Goal: Transaction & Acquisition: Purchase product/service

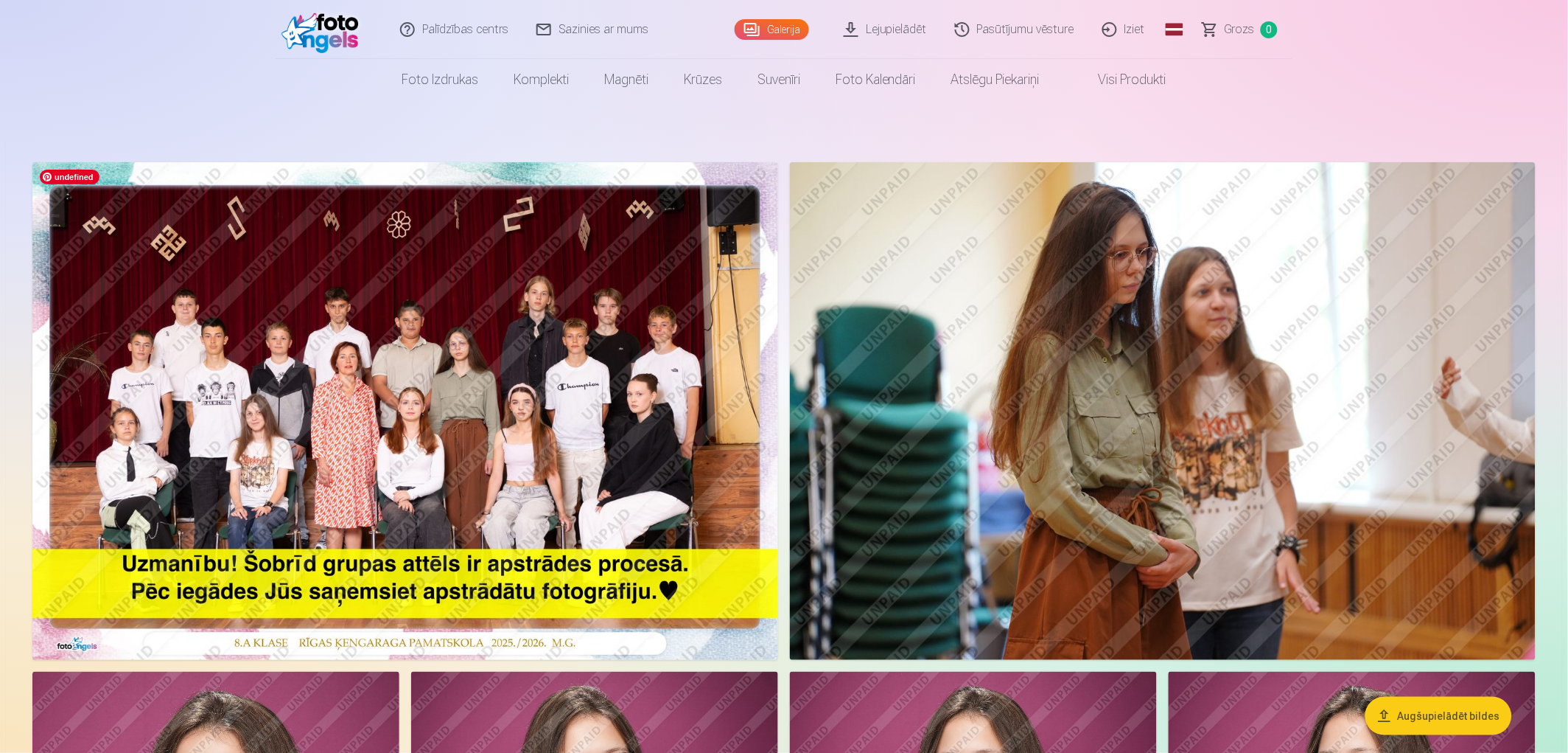
click at [468, 376] on img at bounding box center [405, 411] width 746 height 498
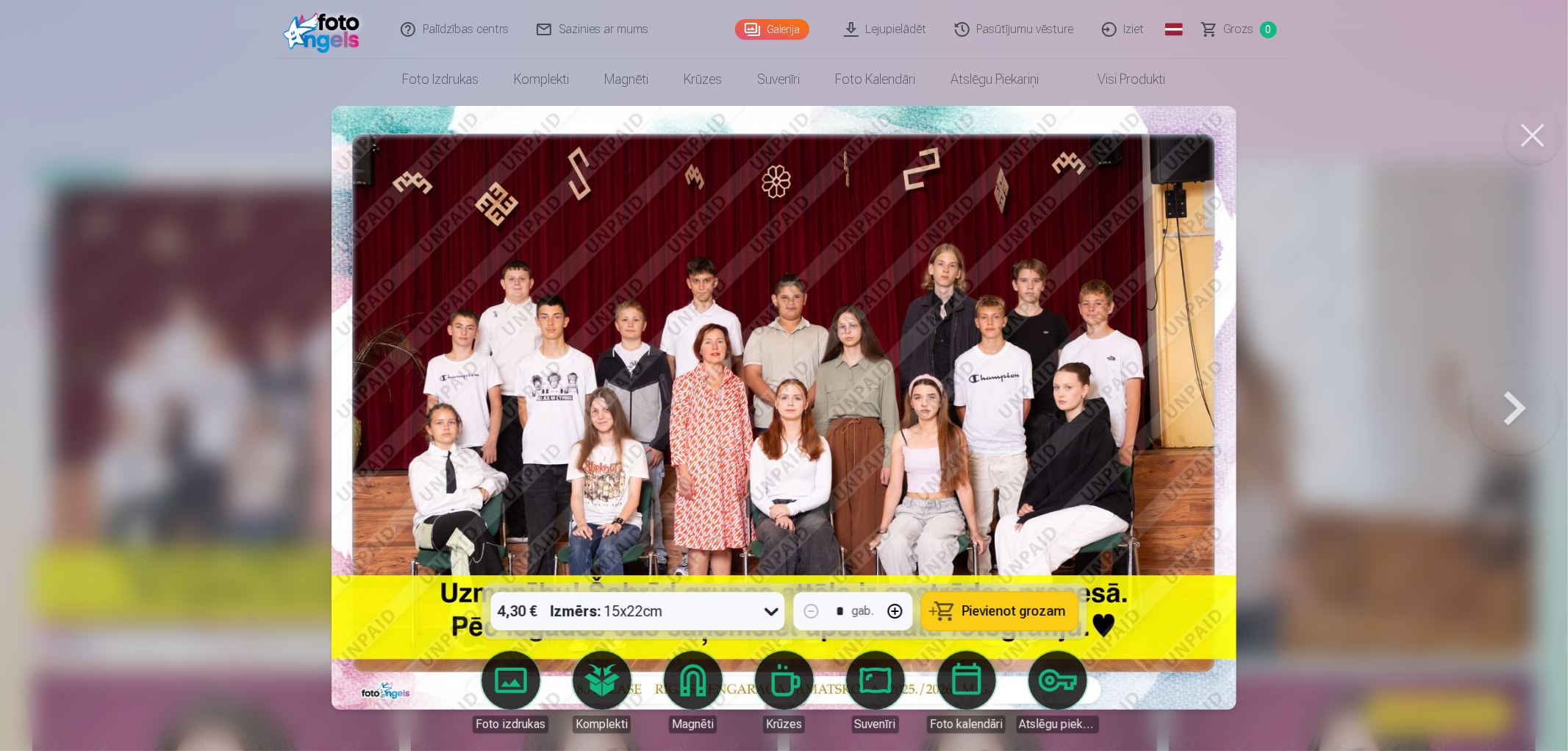
click at [1350, 275] on div at bounding box center [784, 375] width 1568 height 751
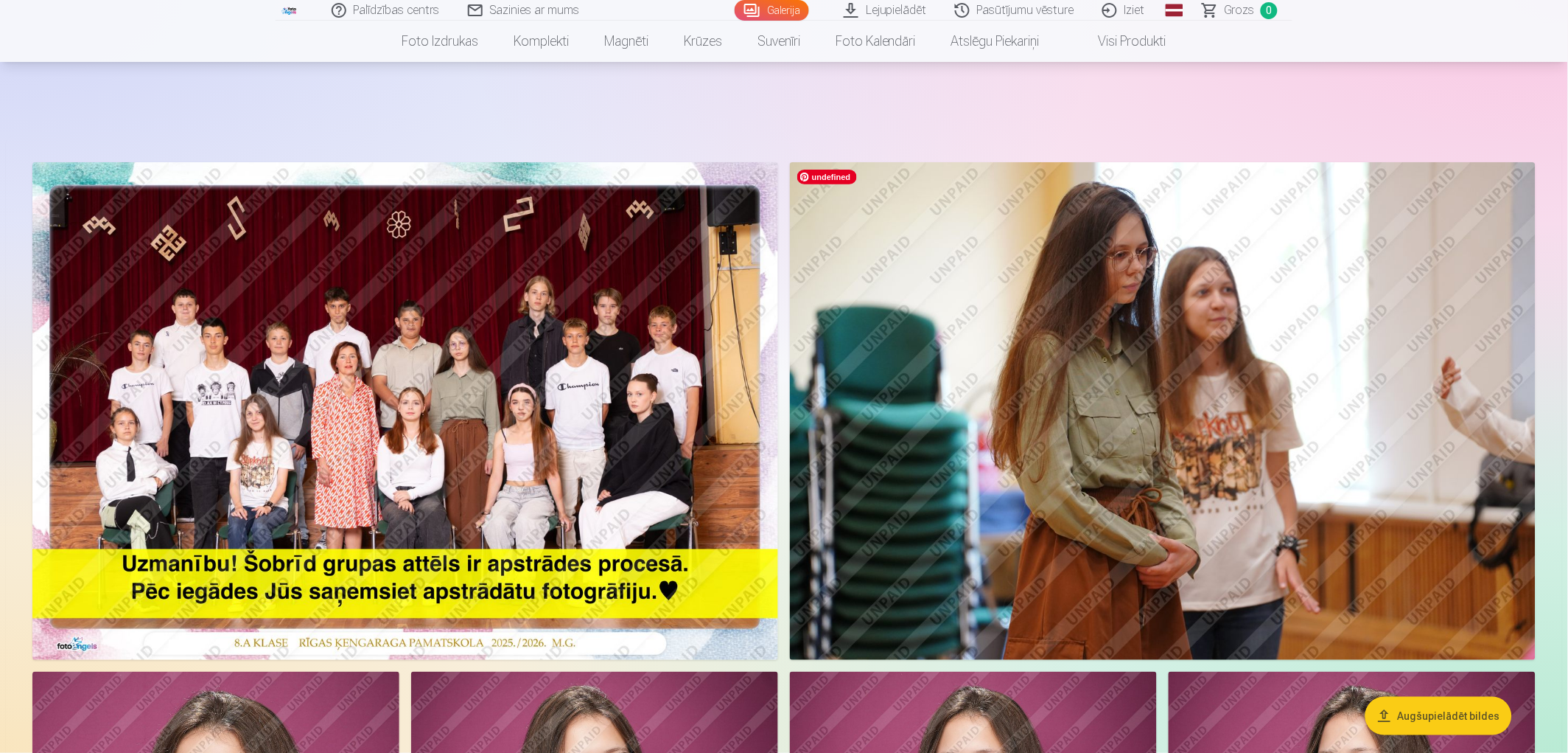
scroll to position [327, 0]
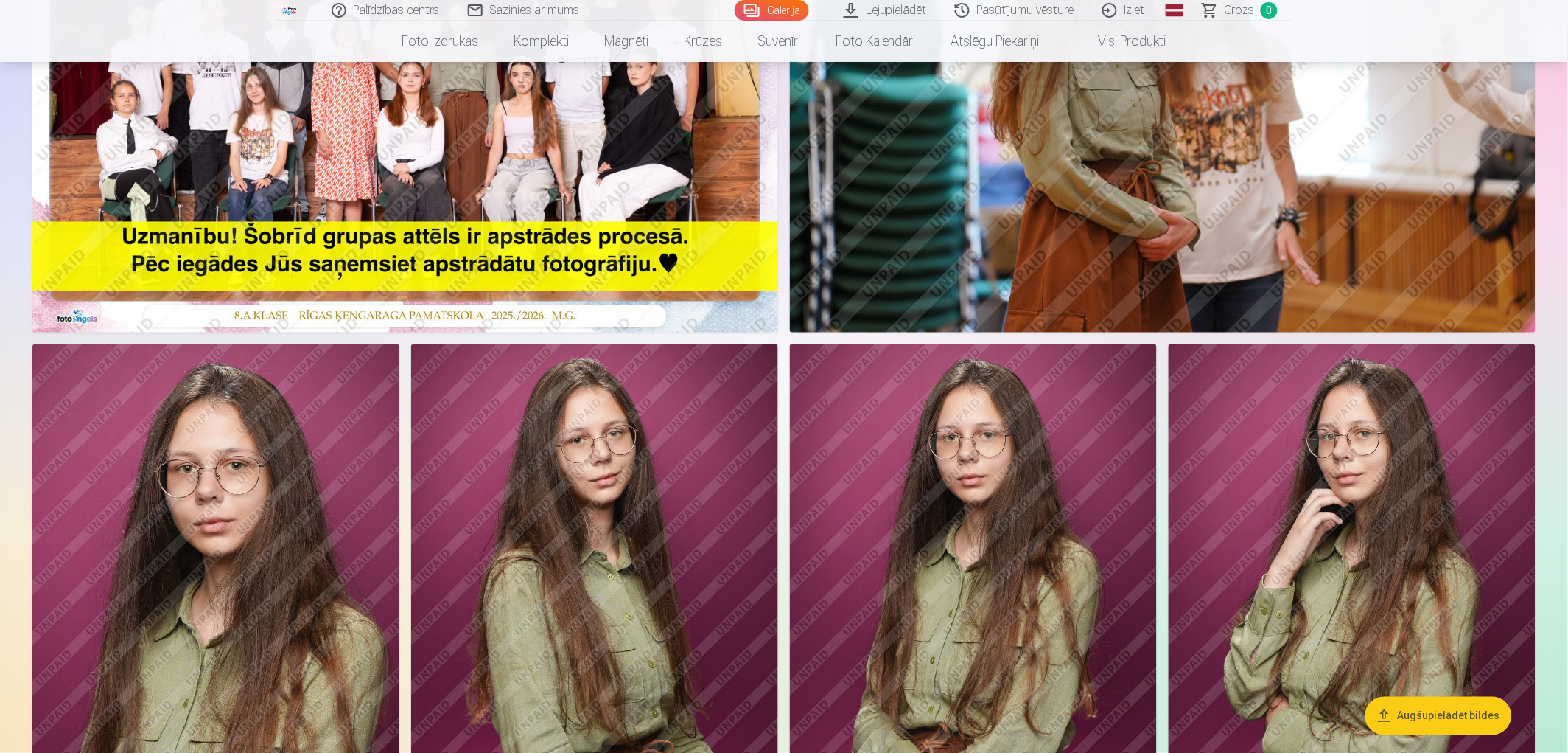
click at [1448, 706] on button "Augšupielādēt bildes" at bounding box center [1438, 716] width 146 height 39
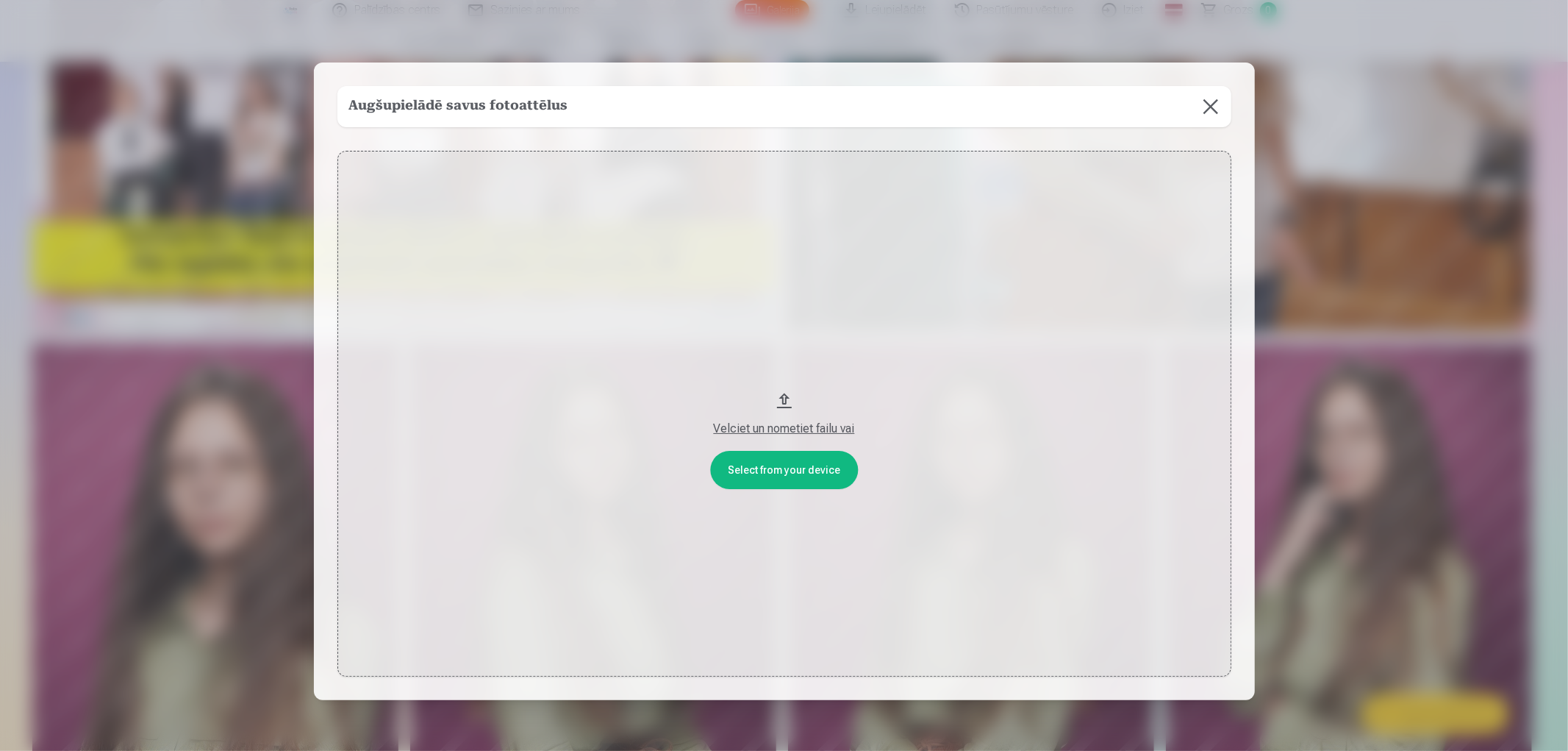
click at [1208, 114] on button at bounding box center [1210, 106] width 41 height 41
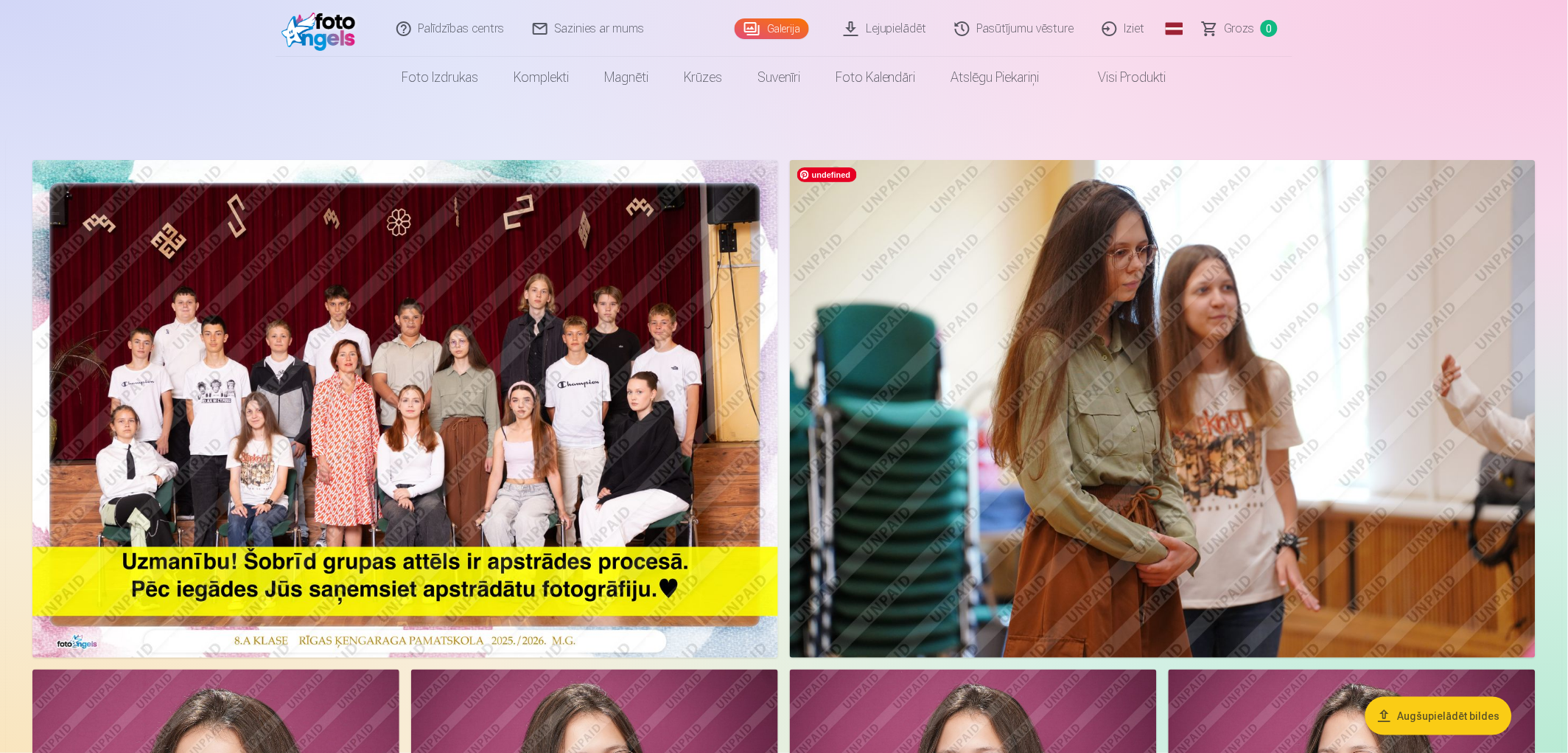
scroll to position [0, 0]
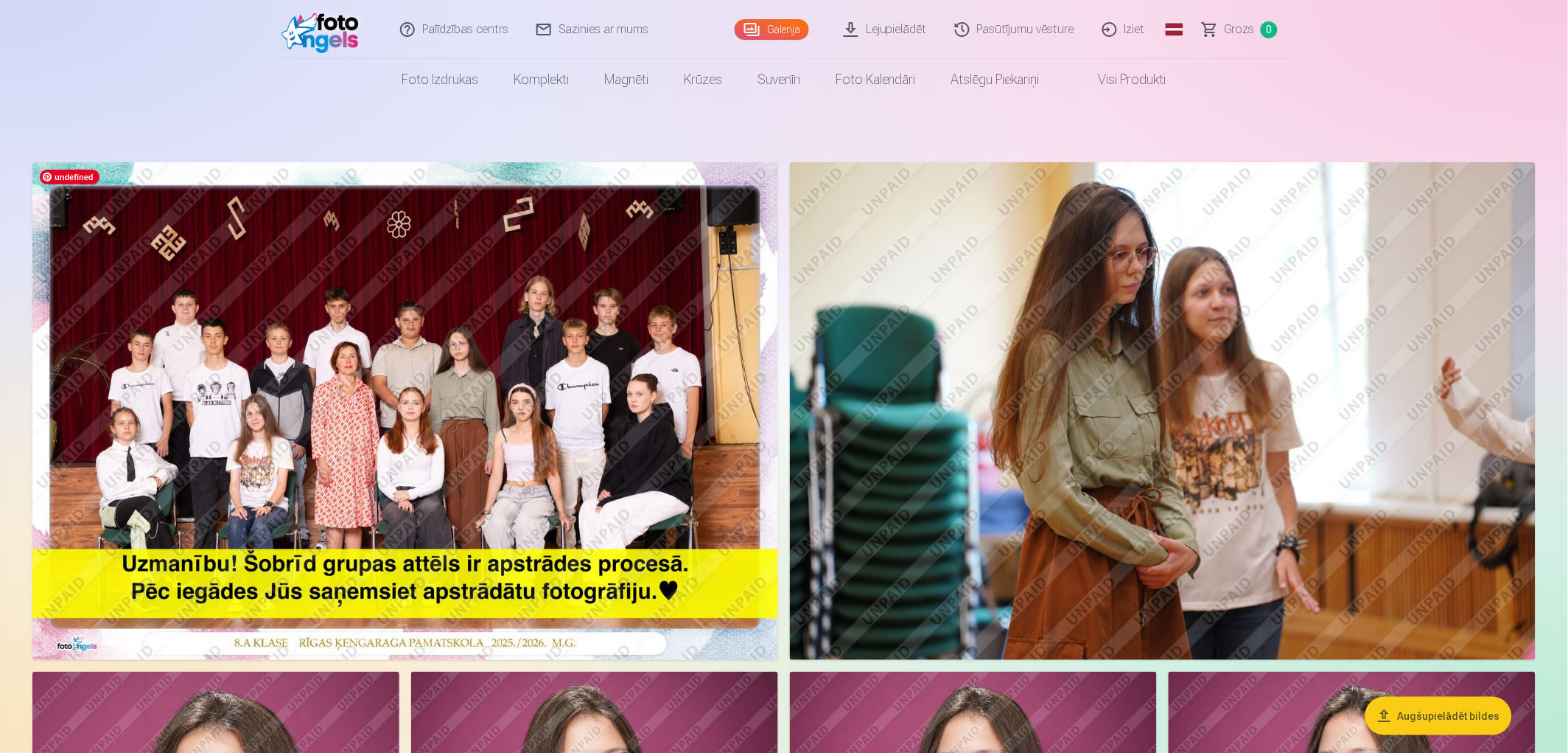
click at [446, 393] on img at bounding box center [405, 411] width 746 height 498
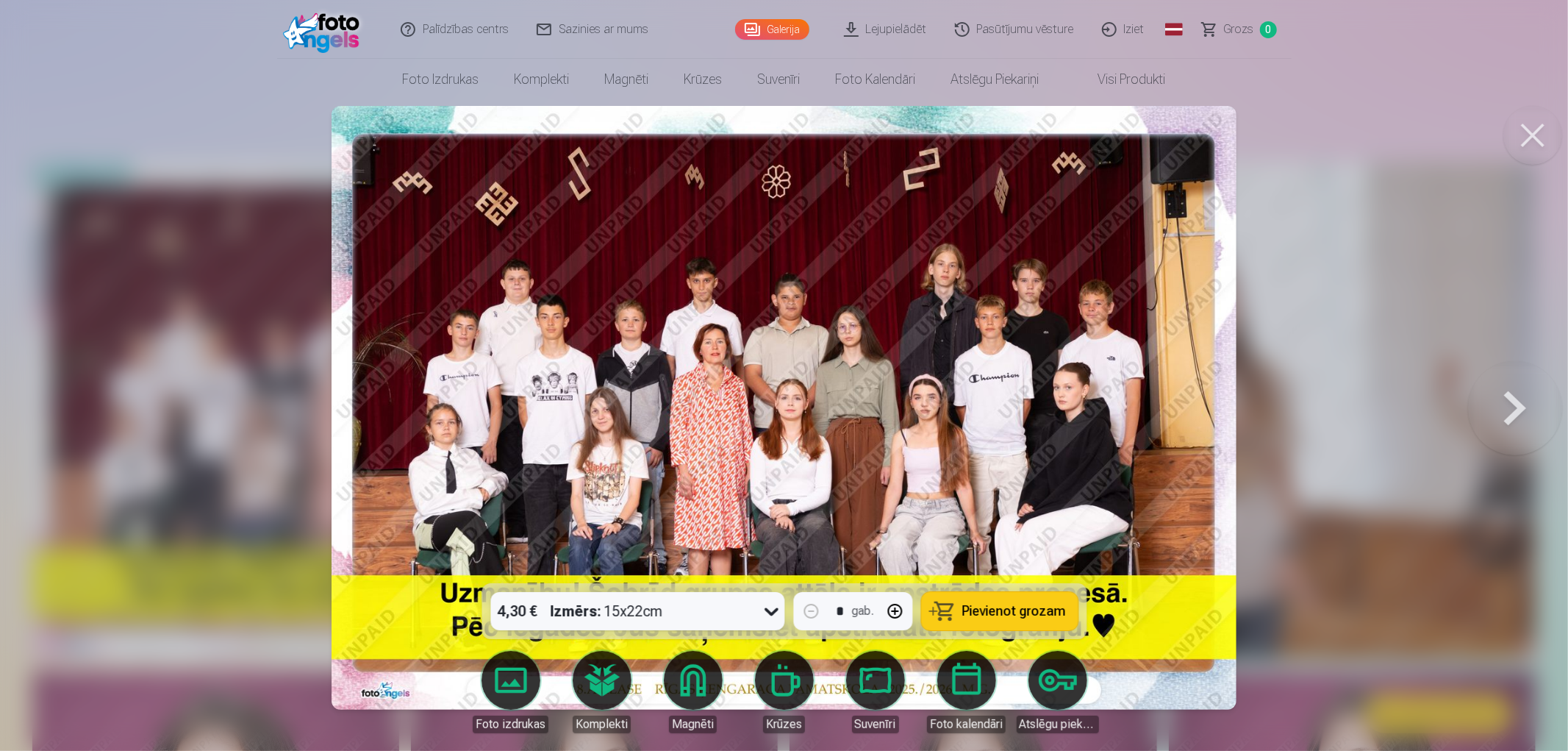
click at [995, 609] on span "Pievienot grozam" at bounding box center [1013, 611] width 104 height 13
click at [1267, 329] on div at bounding box center [784, 375] width 1568 height 751
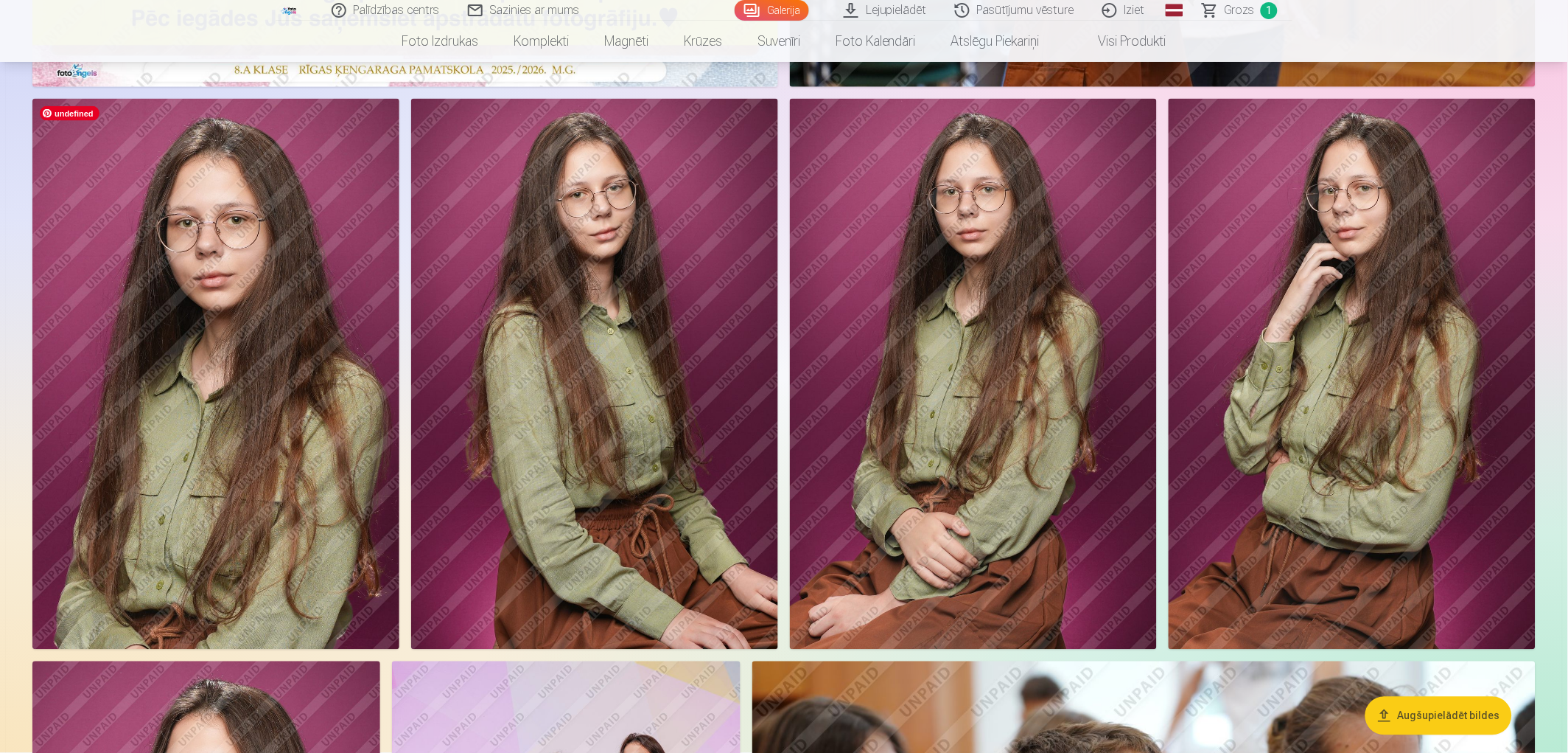
scroll to position [655, 0]
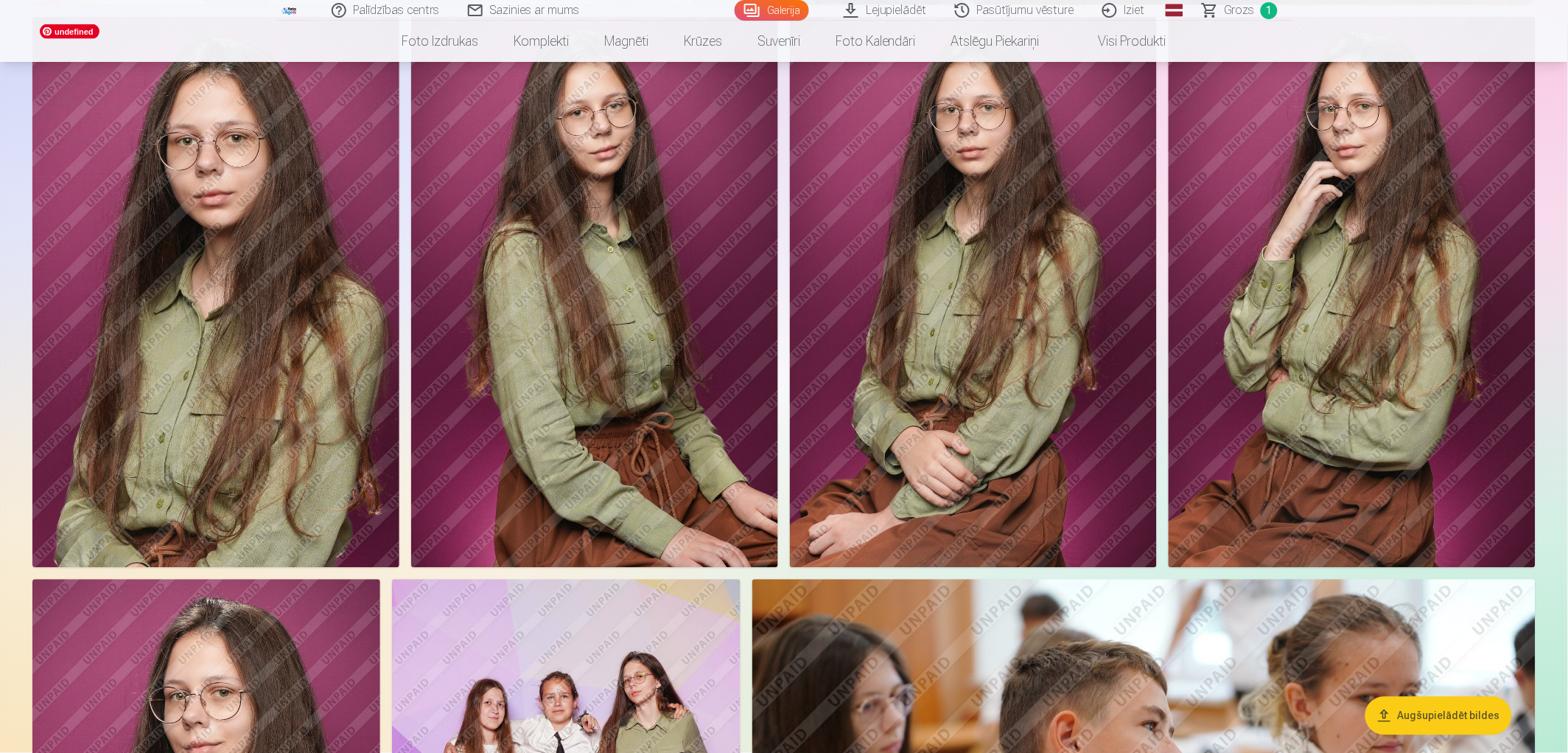
click at [281, 372] on img at bounding box center [216, 292] width 367 height 551
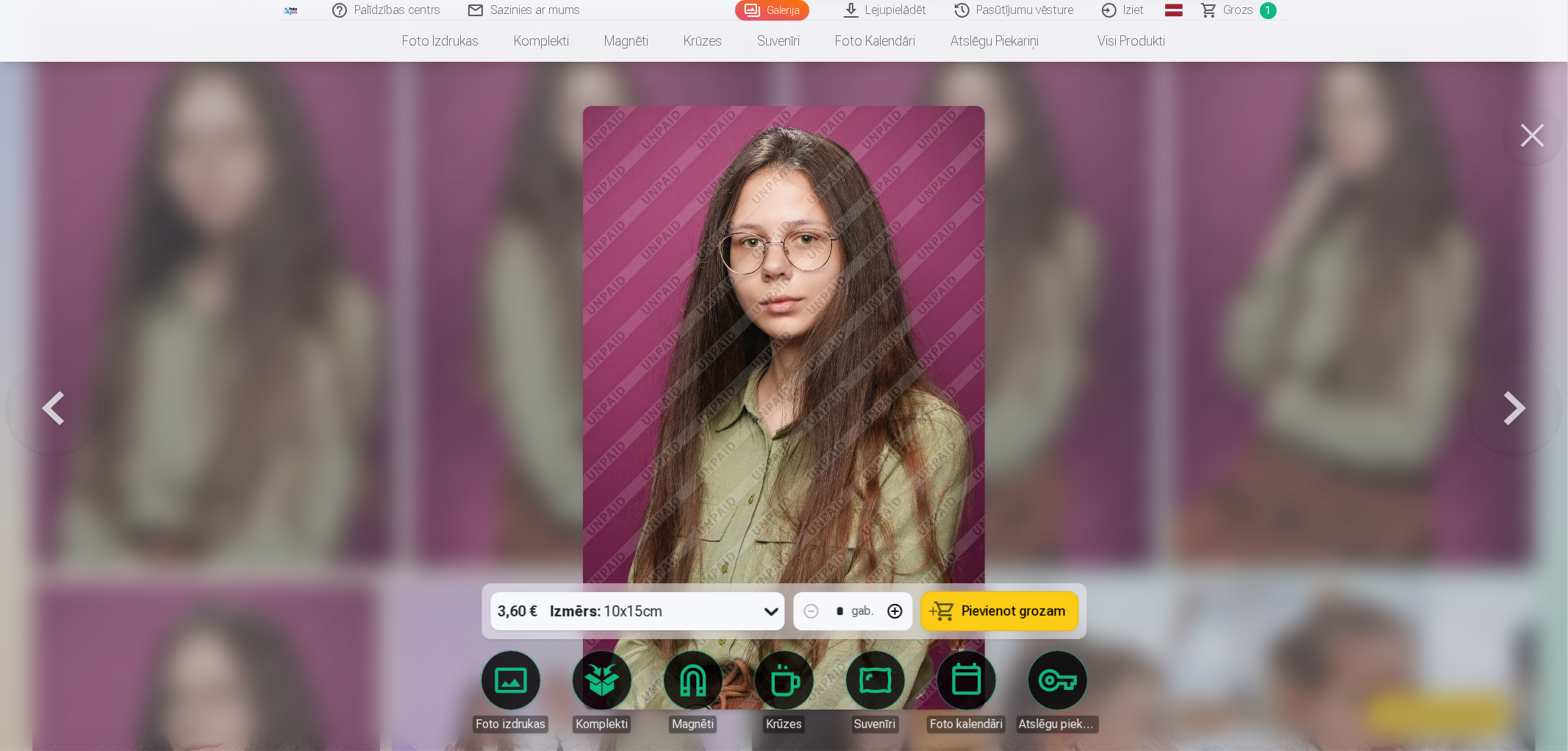
click at [1005, 614] on span "Pievienot grozam" at bounding box center [1013, 611] width 104 height 13
click at [1523, 137] on button at bounding box center [1532, 135] width 59 height 59
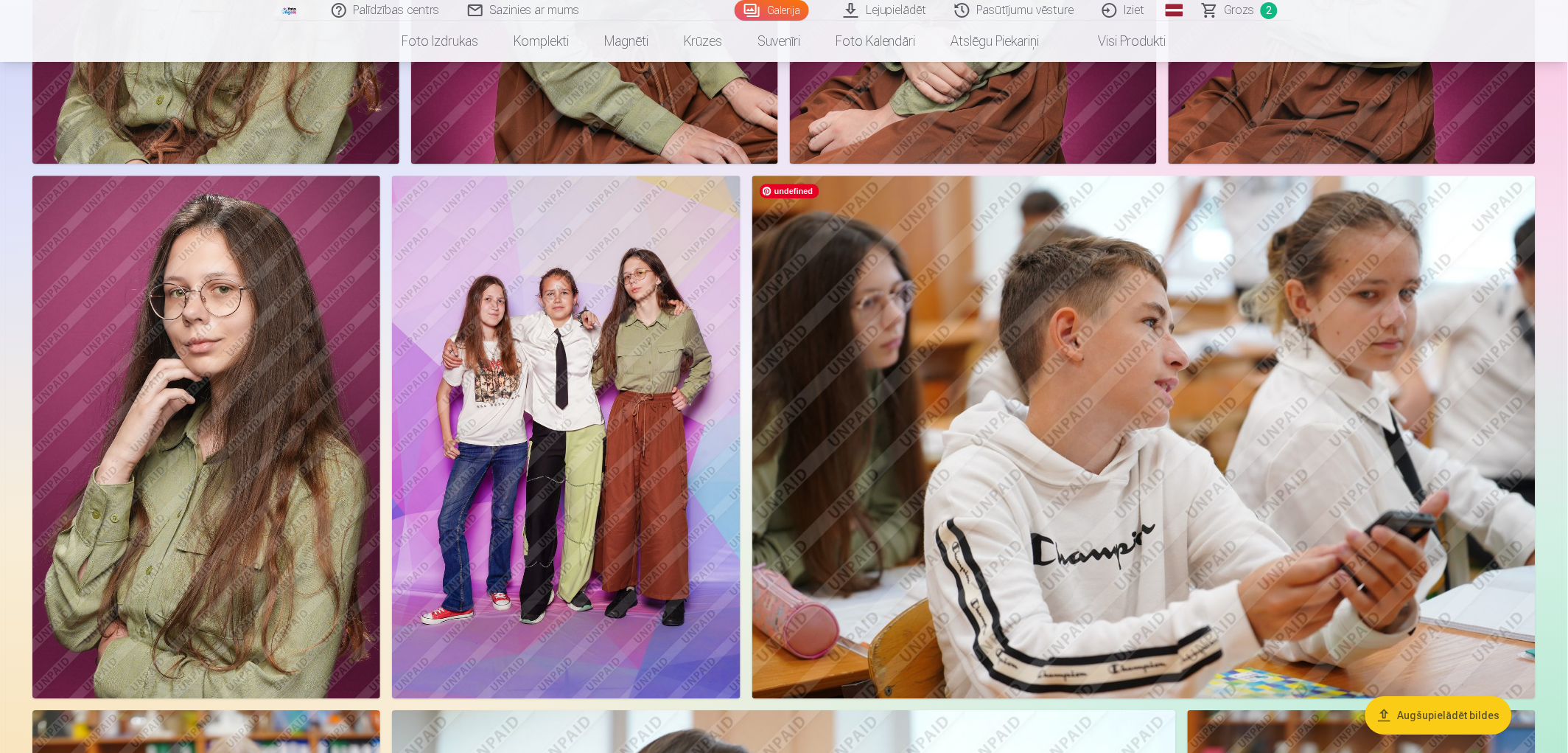
scroll to position [1065, 0]
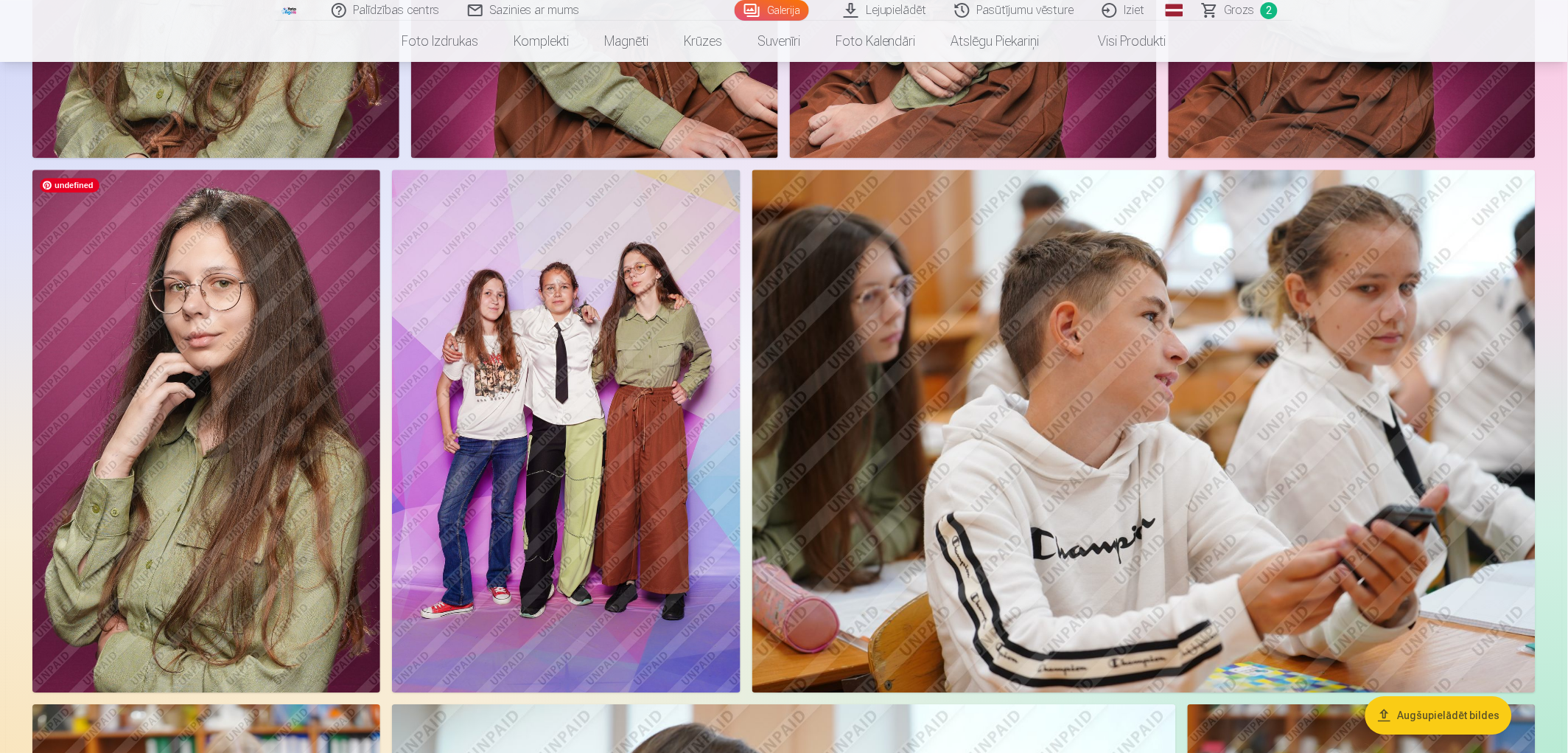
click at [275, 426] on img at bounding box center [206, 431] width 348 height 523
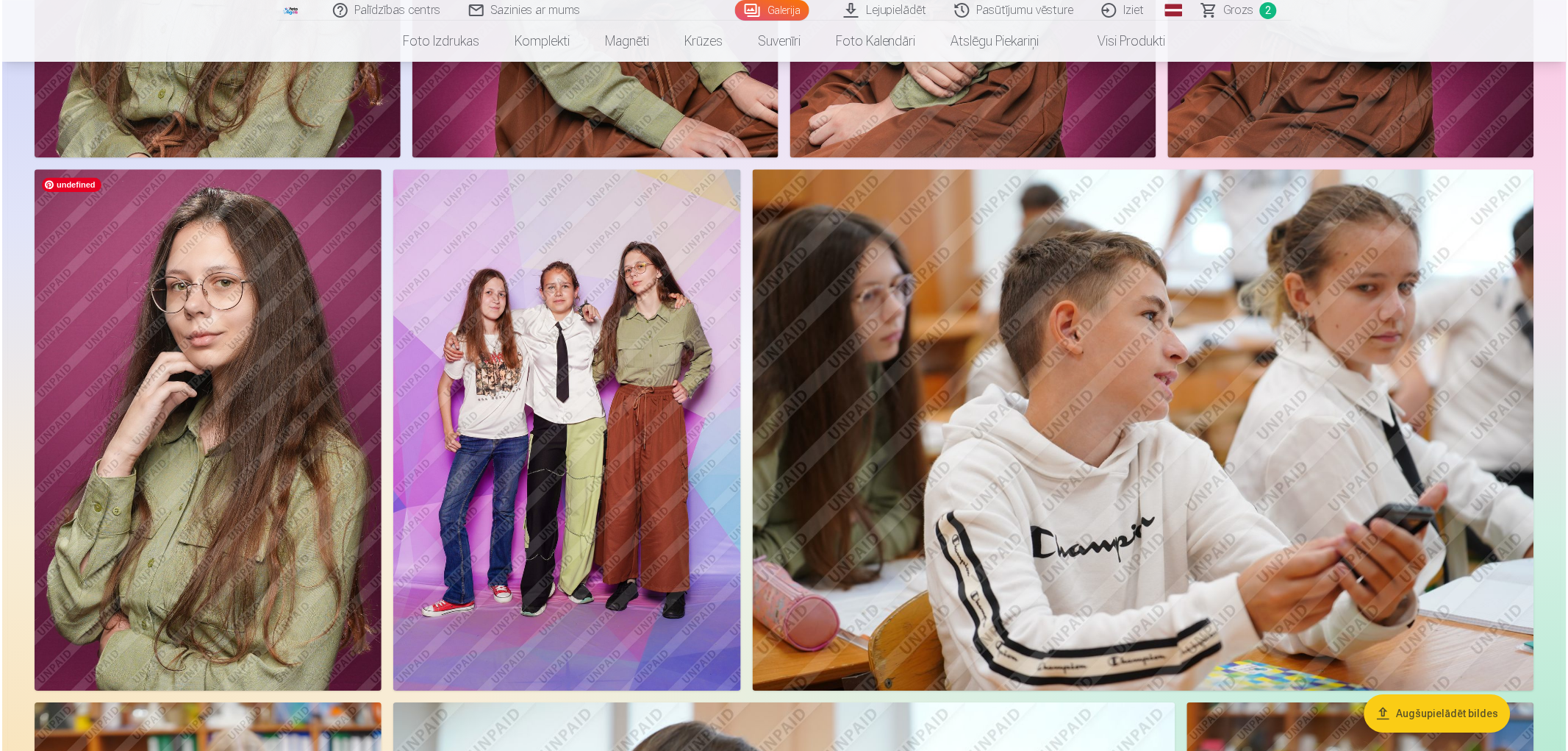
scroll to position [1063, 0]
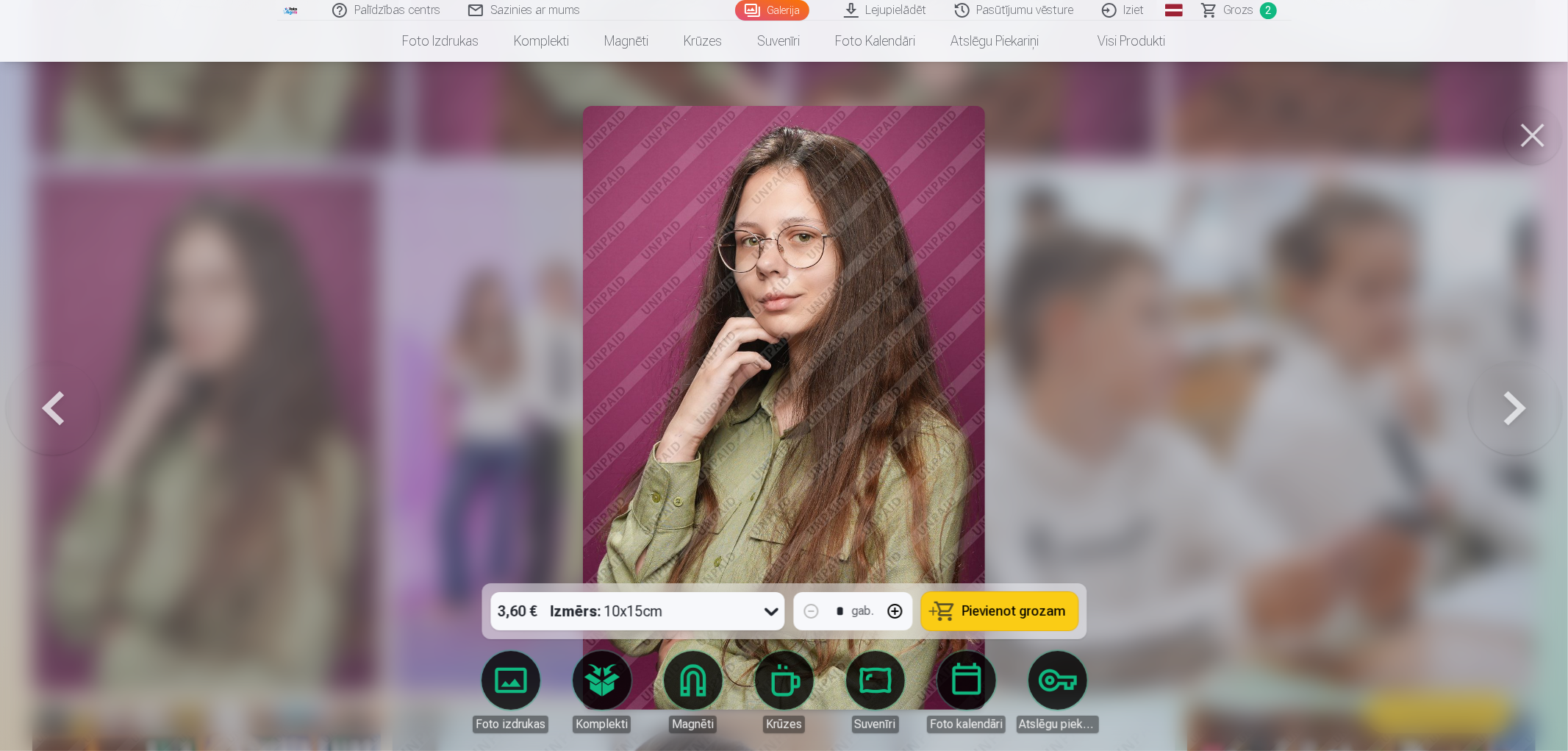
click at [1525, 141] on button at bounding box center [1532, 135] width 59 height 59
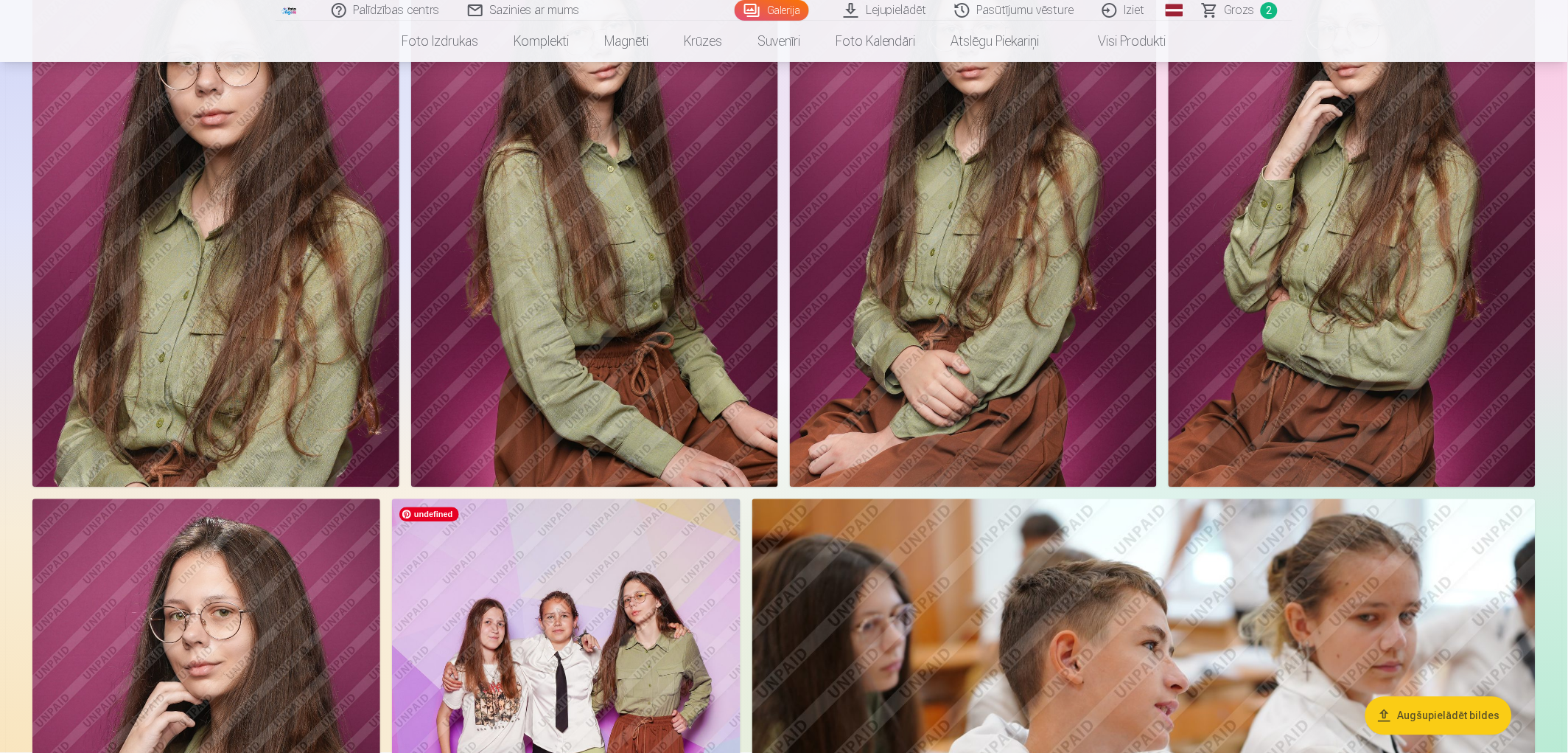
scroll to position [573, 0]
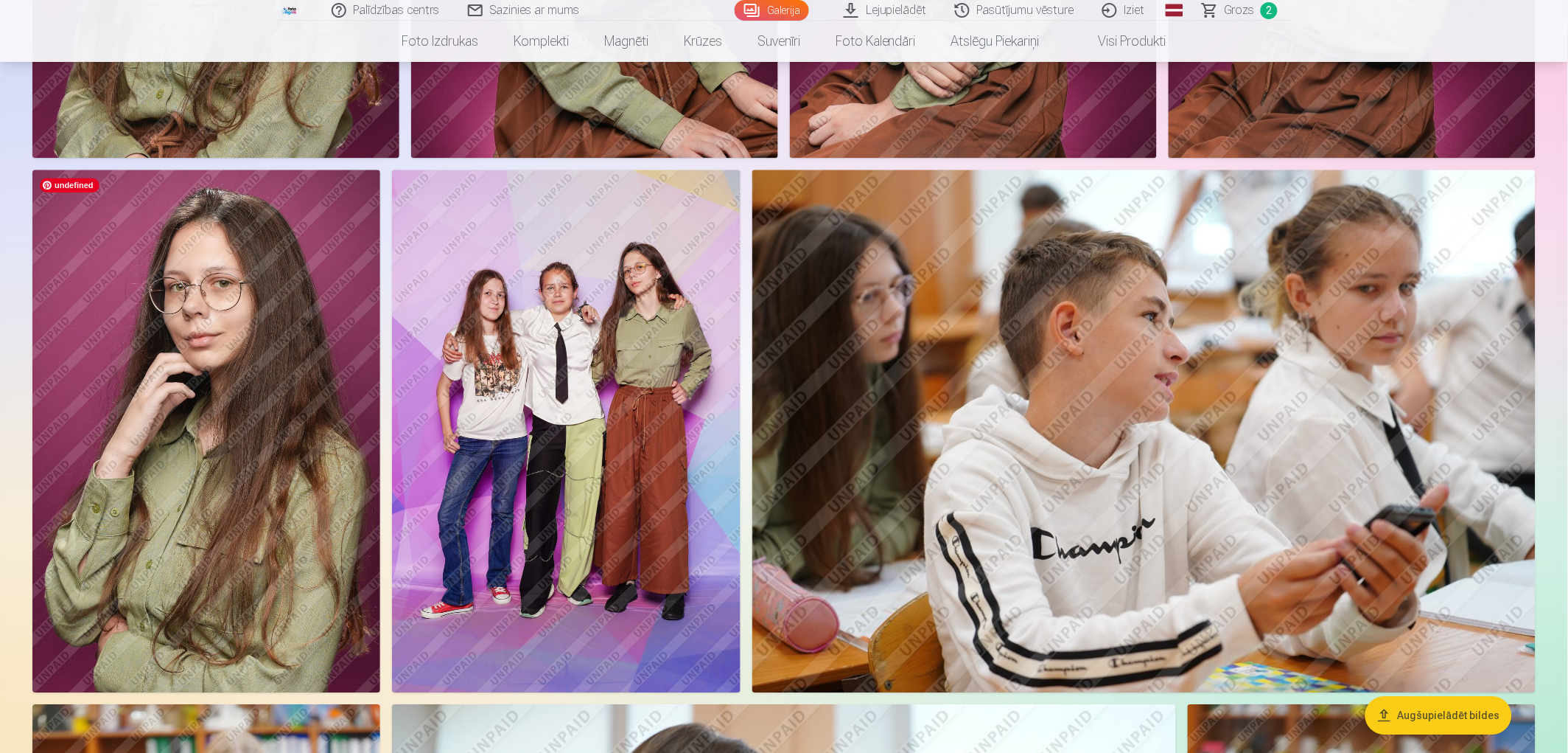
click at [264, 415] on img at bounding box center [206, 431] width 348 height 523
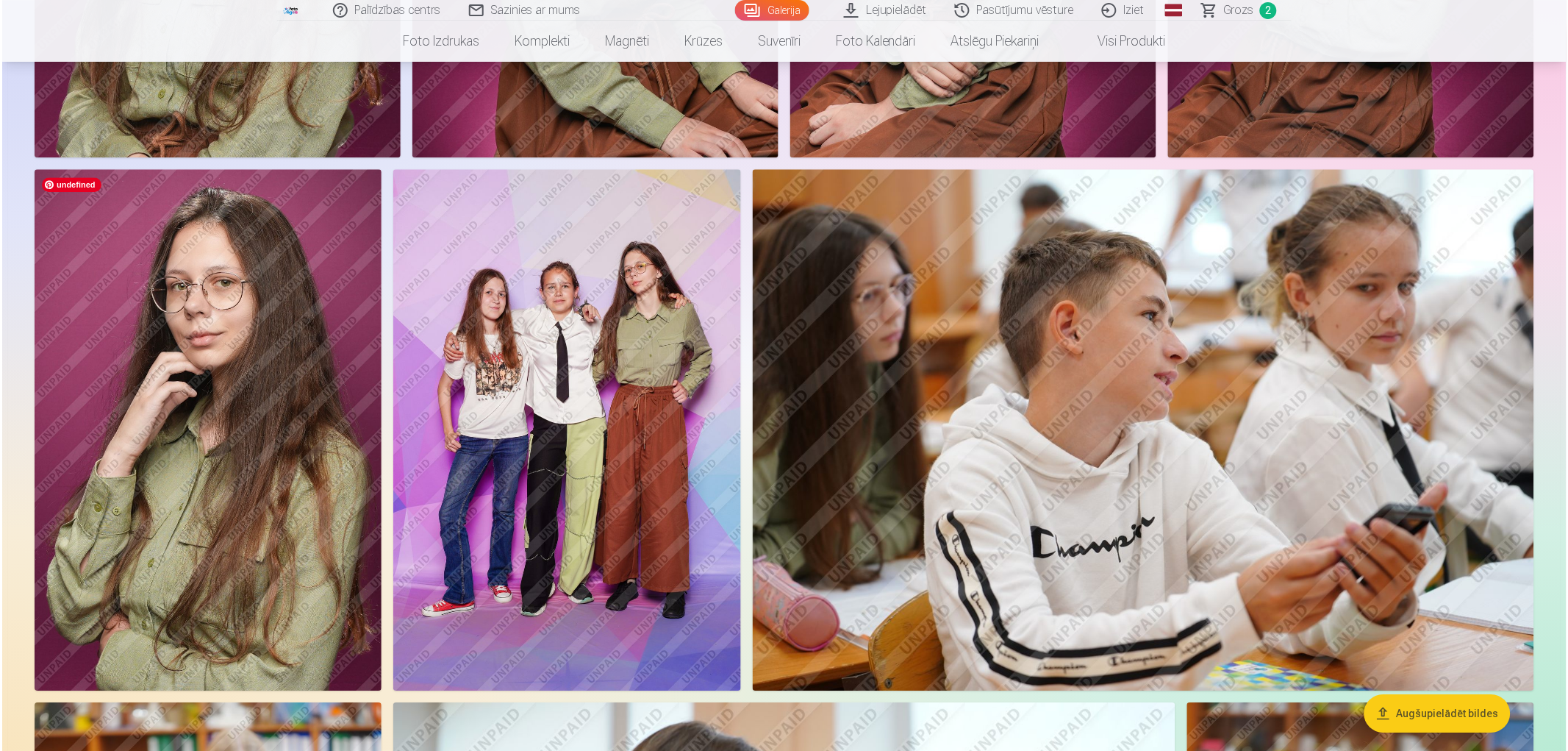
scroll to position [1063, 0]
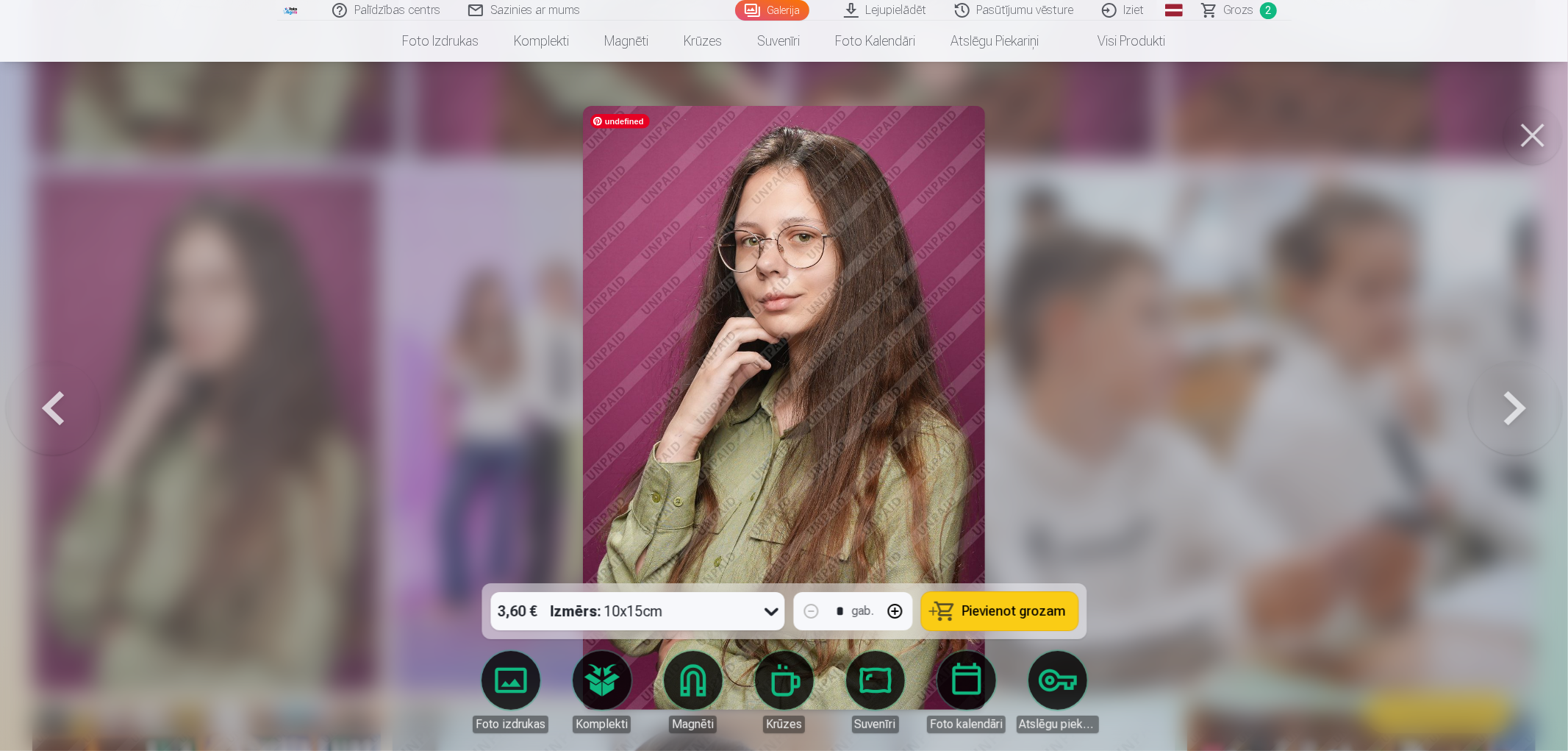
click at [971, 607] on span "Pievienot grozam" at bounding box center [1013, 611] width 104 height 13
click at [1533, 135] on button at bounding box center [1532, 135] width 59 height 59
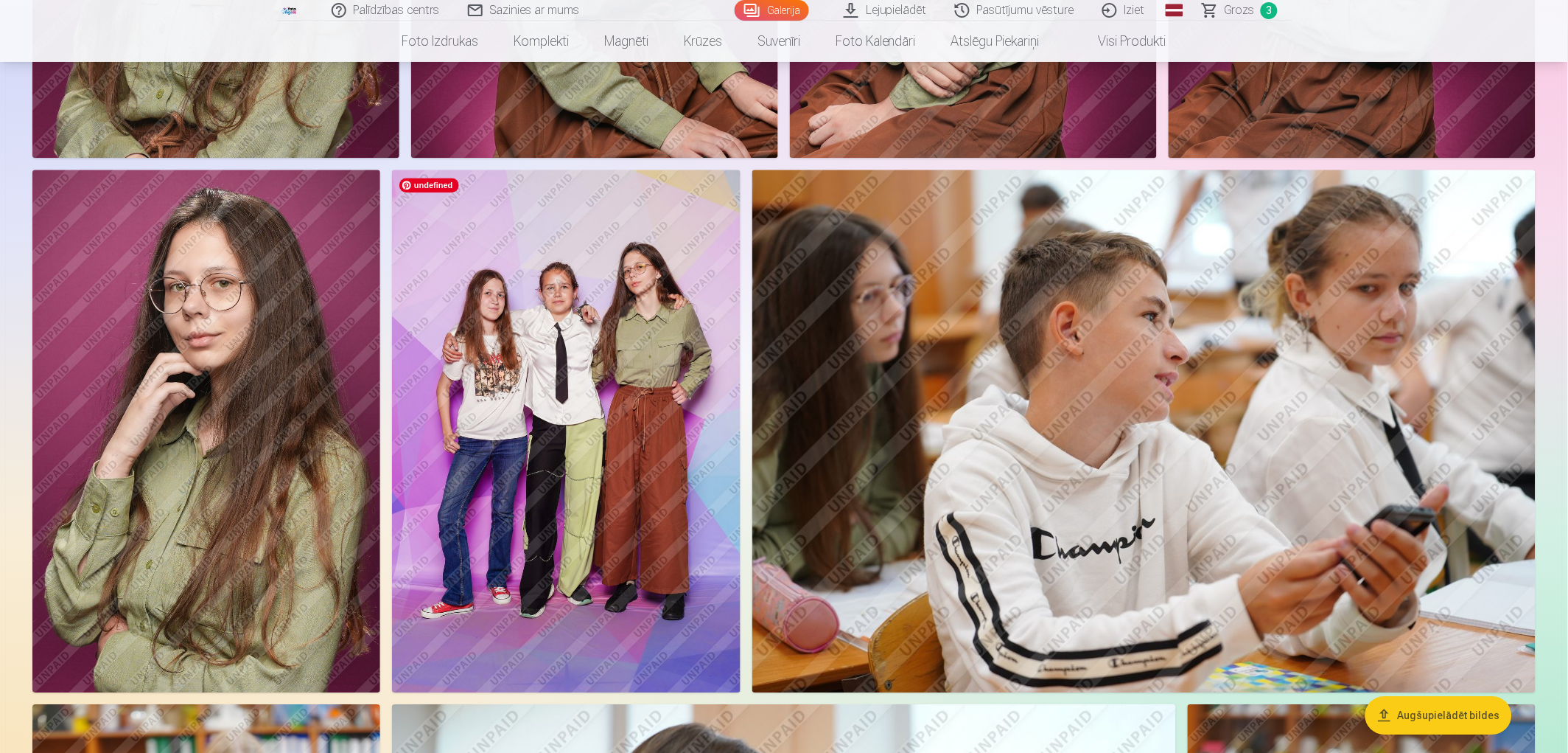
click at [640, 386] on img at bounding box center [566, 431] width 348 height 523
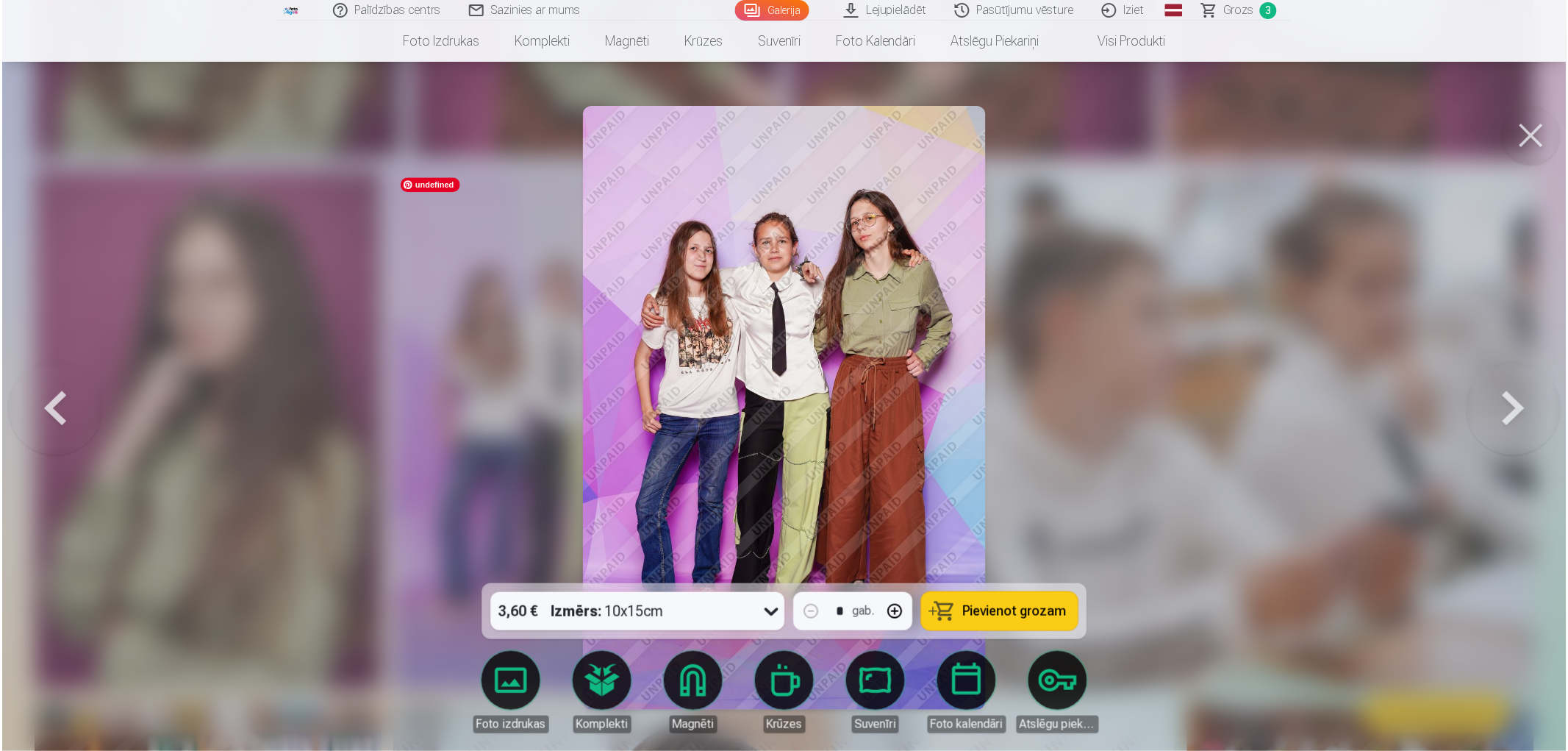
scroll to position [1063, 0]
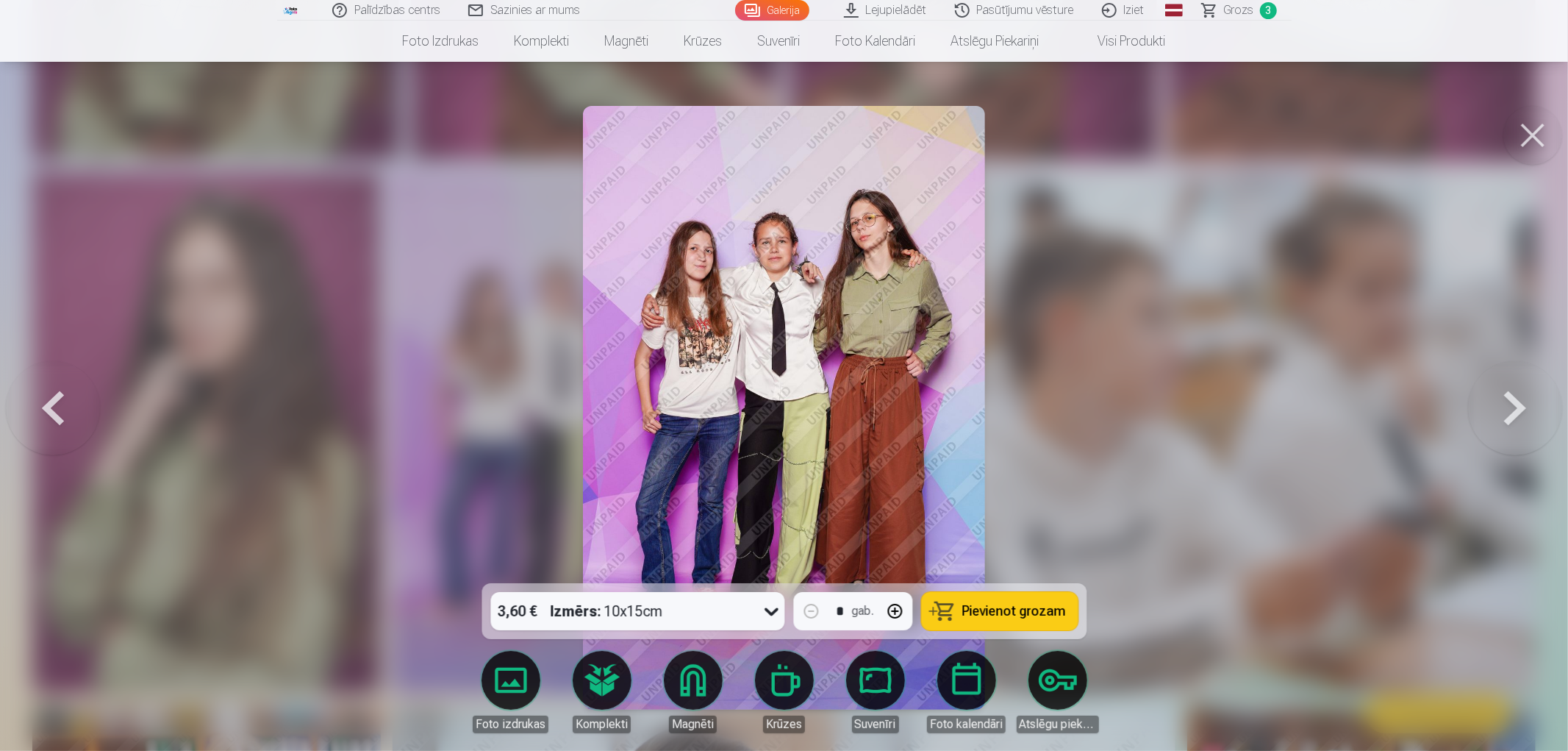
click at [1019, 618] on span "Pievienot grozam" at bounding box center [1013, 611] width 104 height 13
click at [1534, 136] on button at bounding box center [1532, 135] width 59 height 59
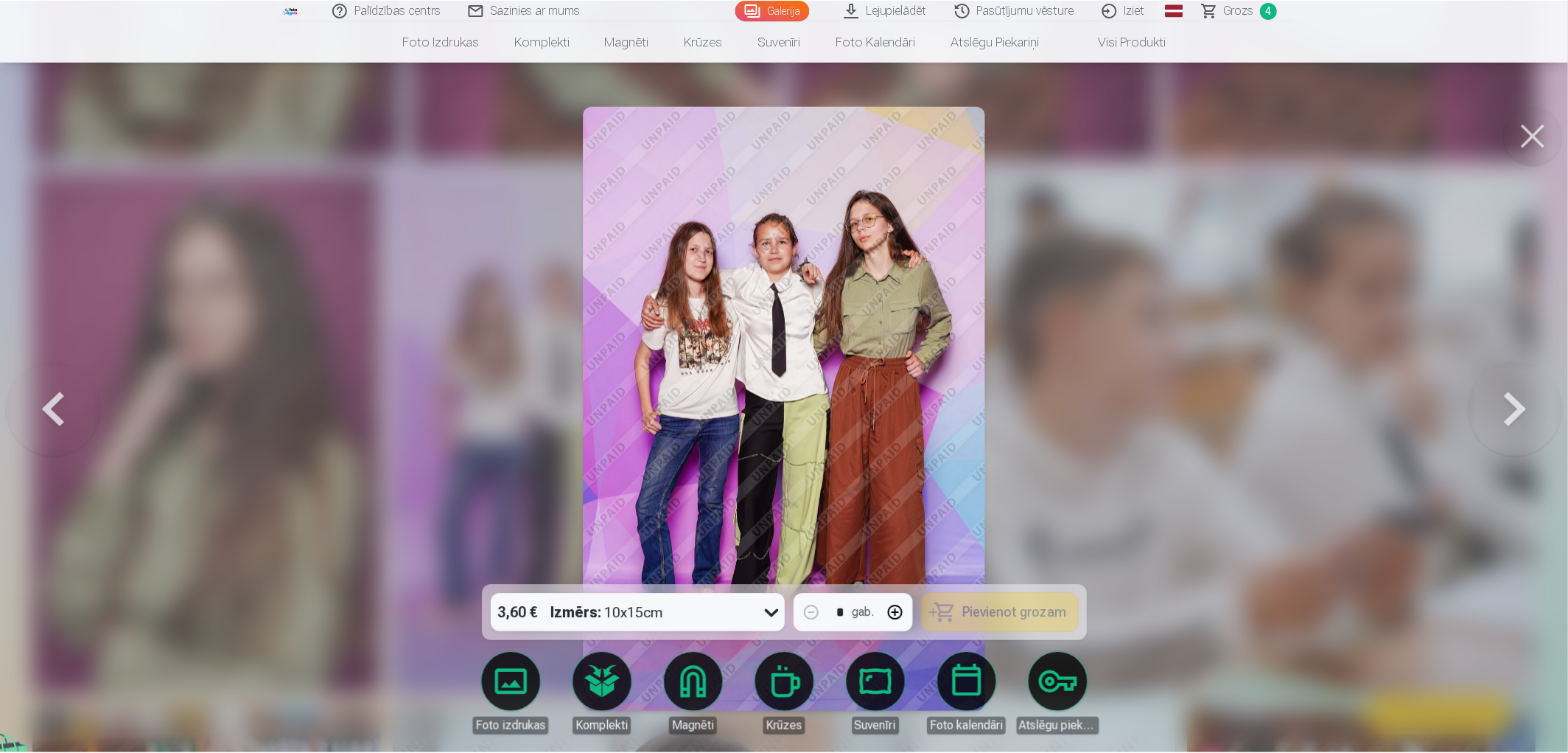
scroll to position [1065, 0]
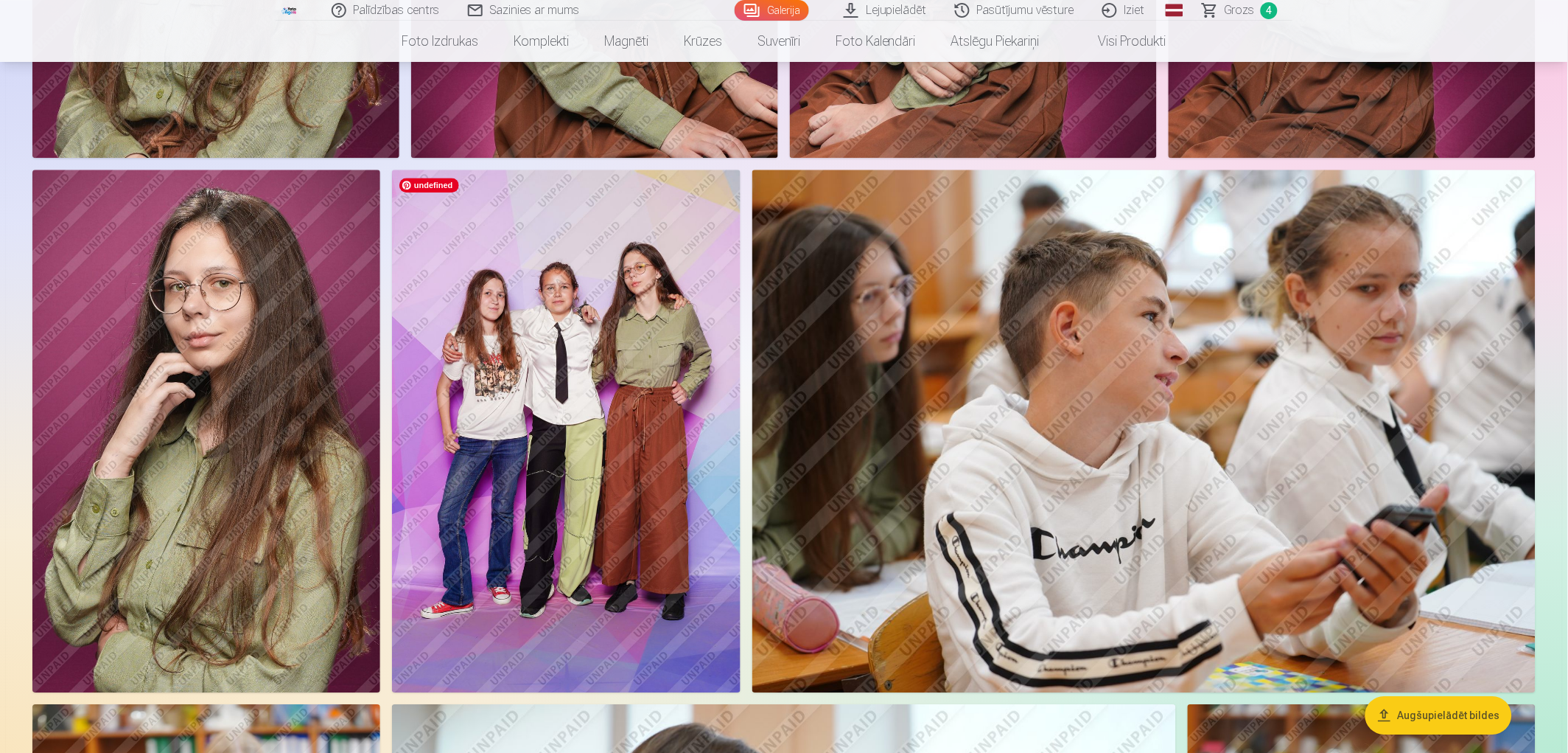
click at [638, 349] on img at bounding box center [566, 431] width 348 height 523
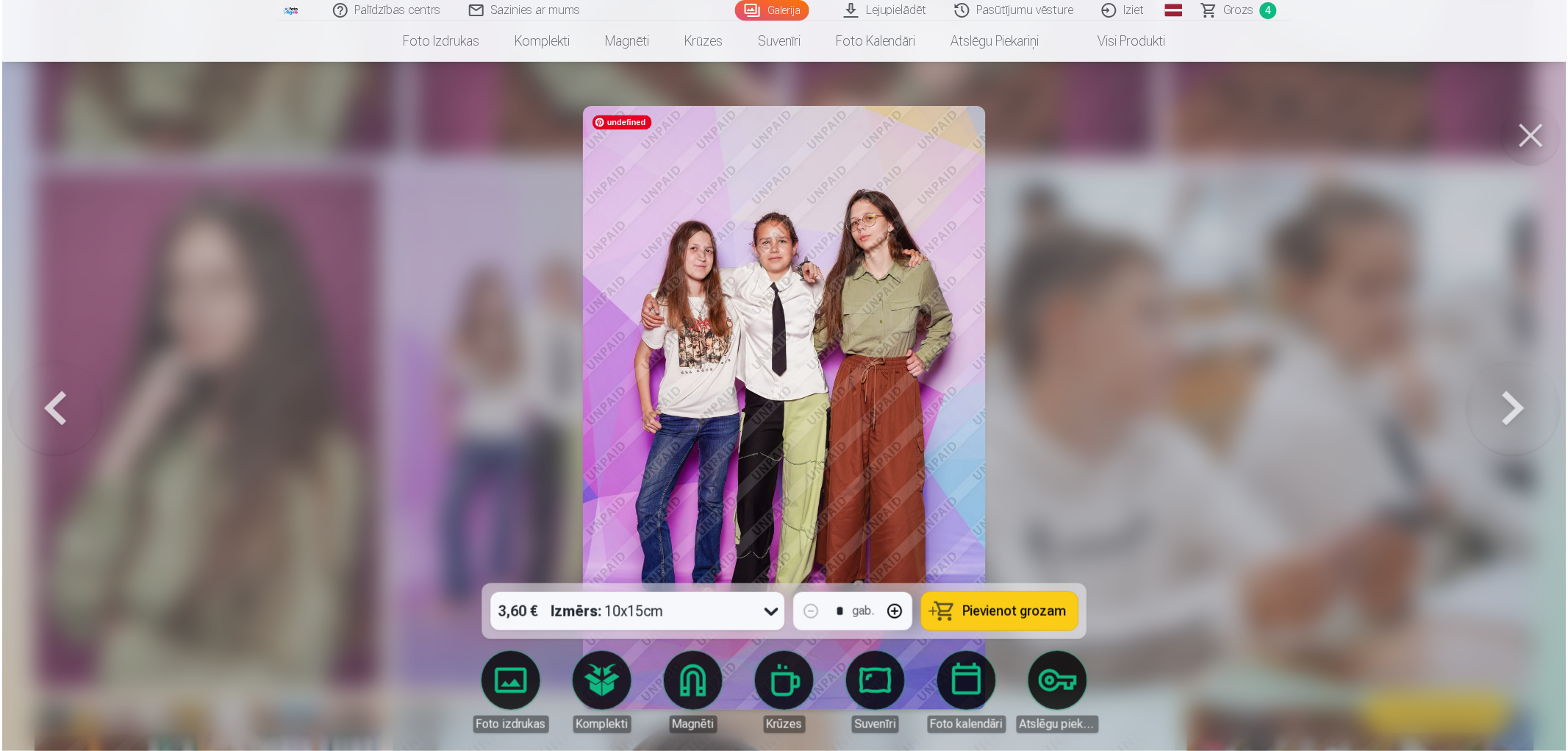
scroll to position [1063, 0]
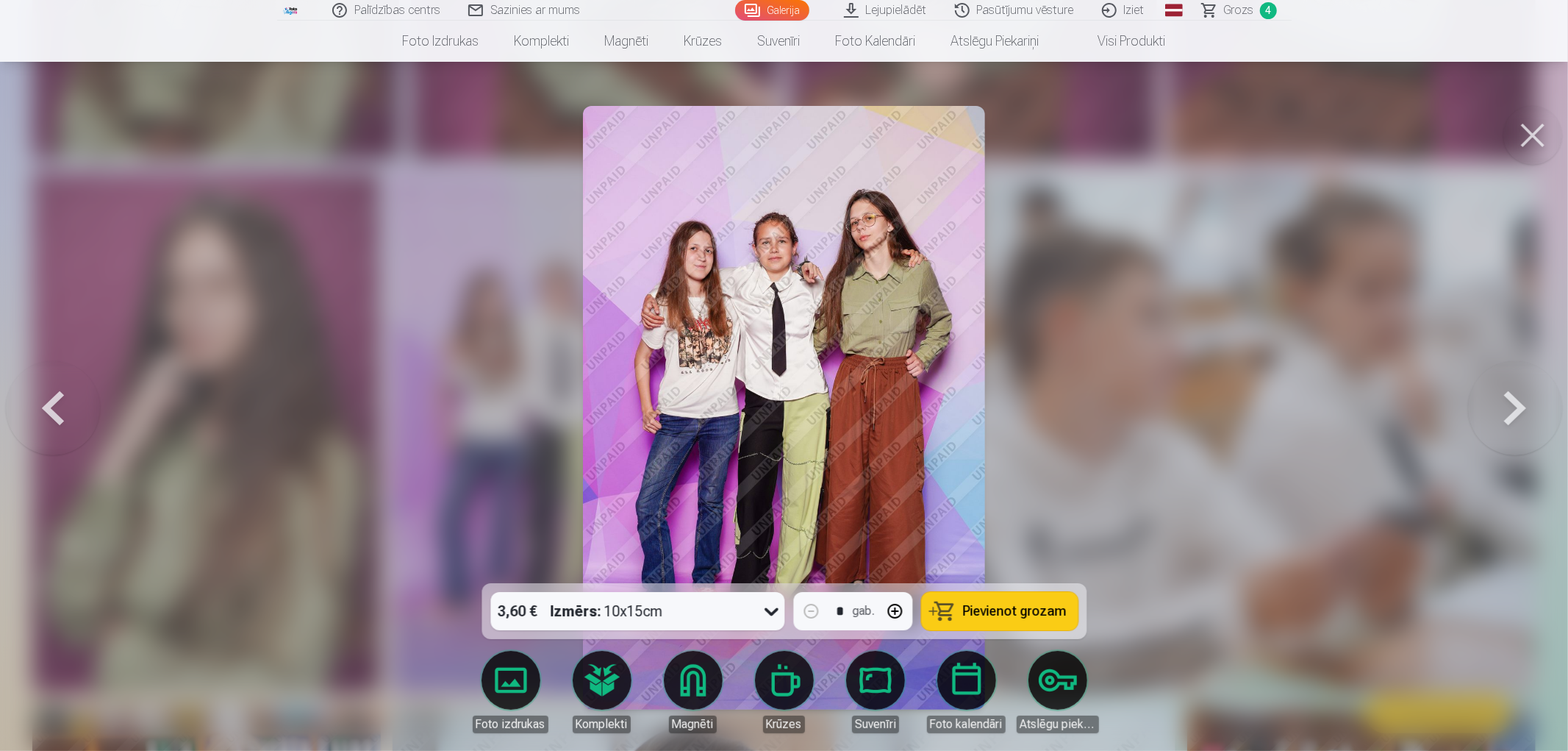
click at [1037, 623] on button "Pievienot grozam" at bounding box center [999, 611] width 157 height 39
click at [1527, 135] on button at bounding box center [1532, 135] width 59 height 59
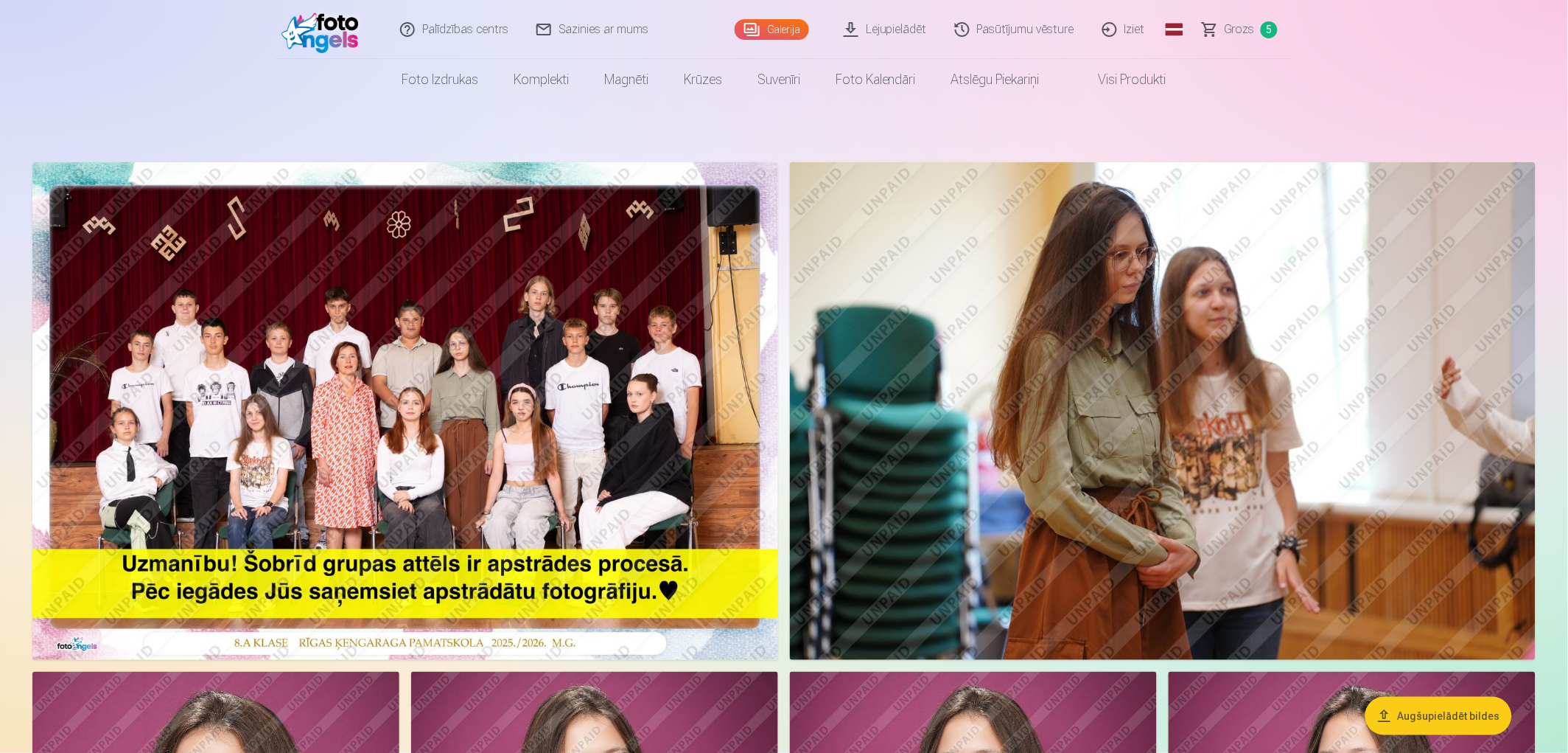
click at [1244, 27] on span "Grozs" at bounding box center [1240, 30] width 31 height 18
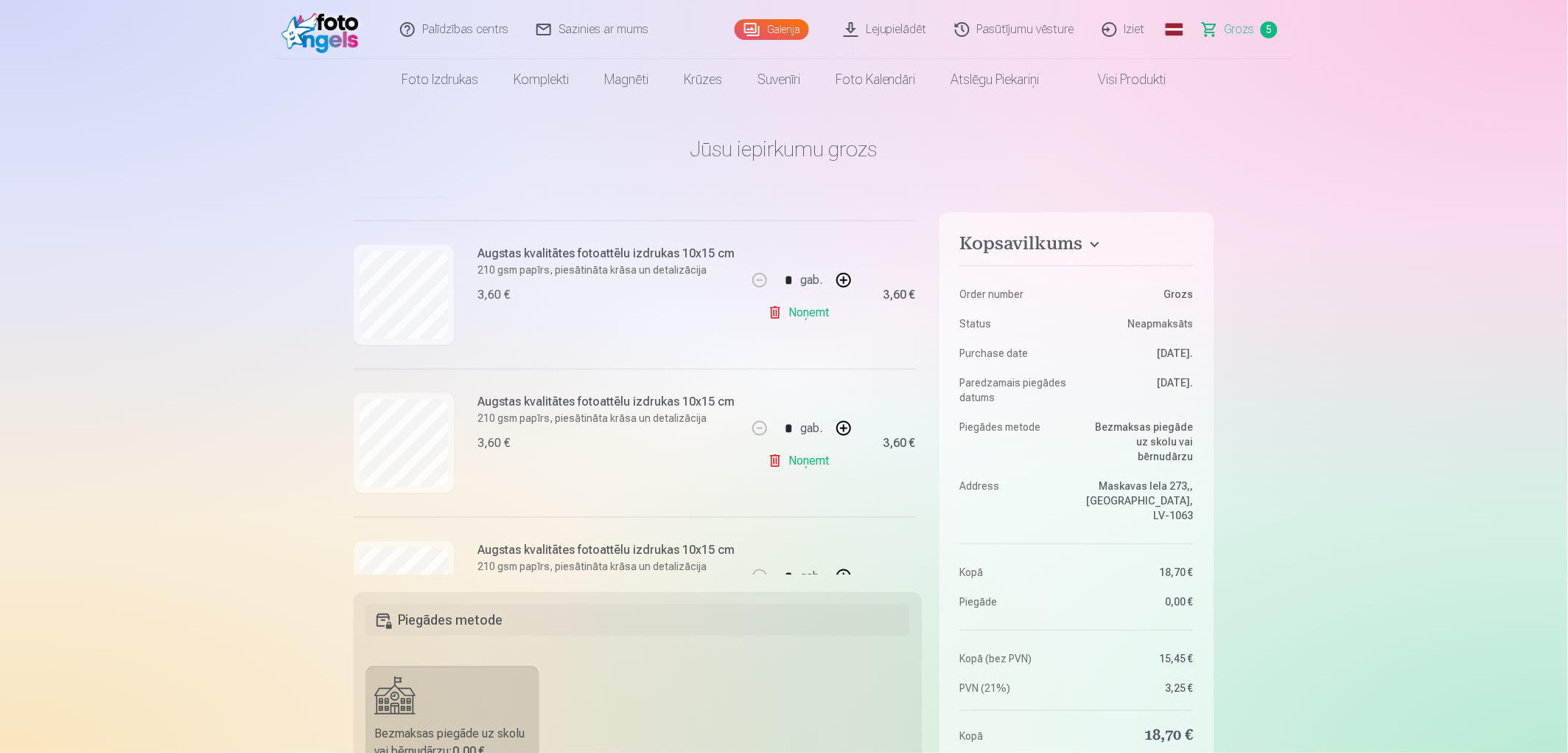
scroll to position [547, 0]
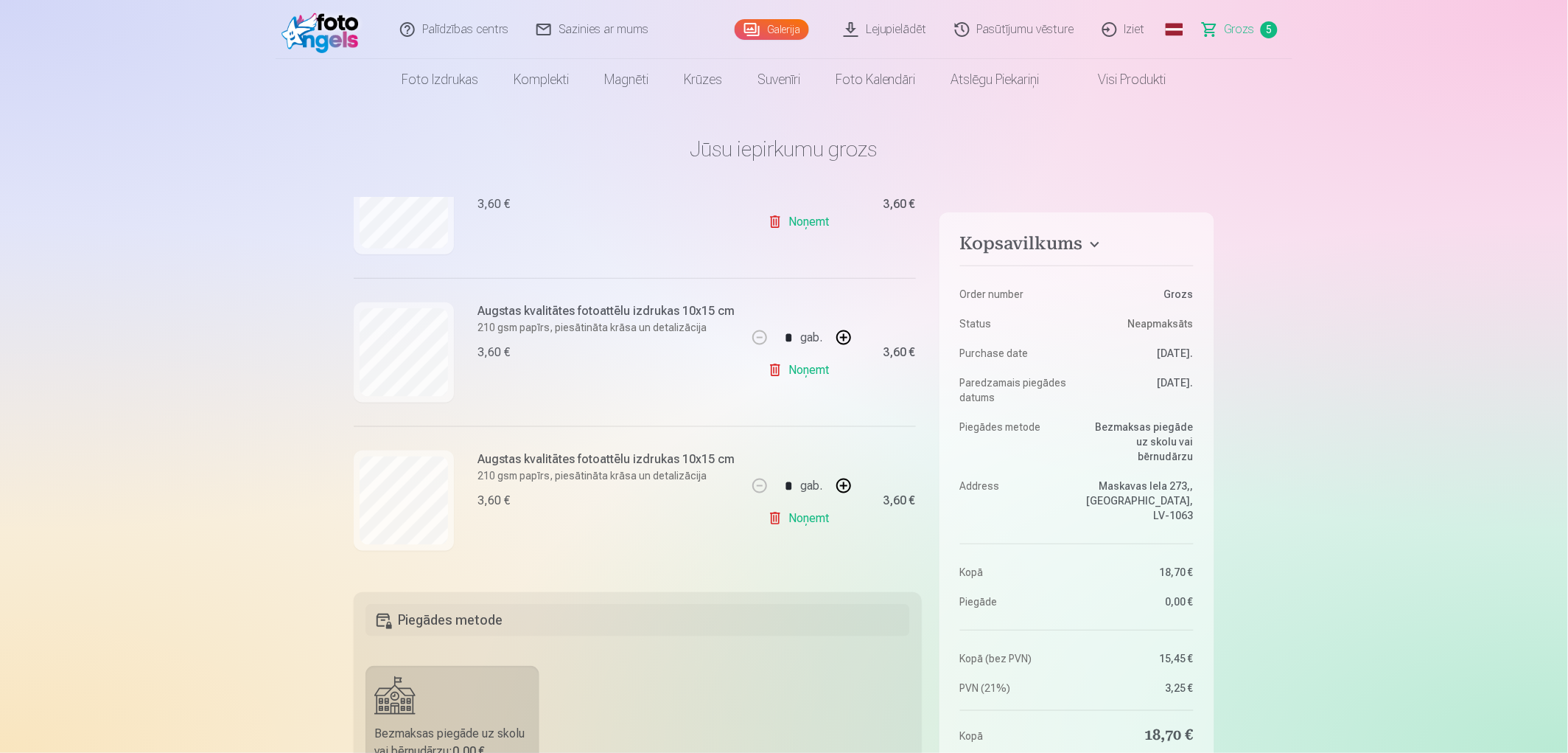
click at [806, 512] on link "Noņemt" at bounding box center [801, 518] width 67 height 30
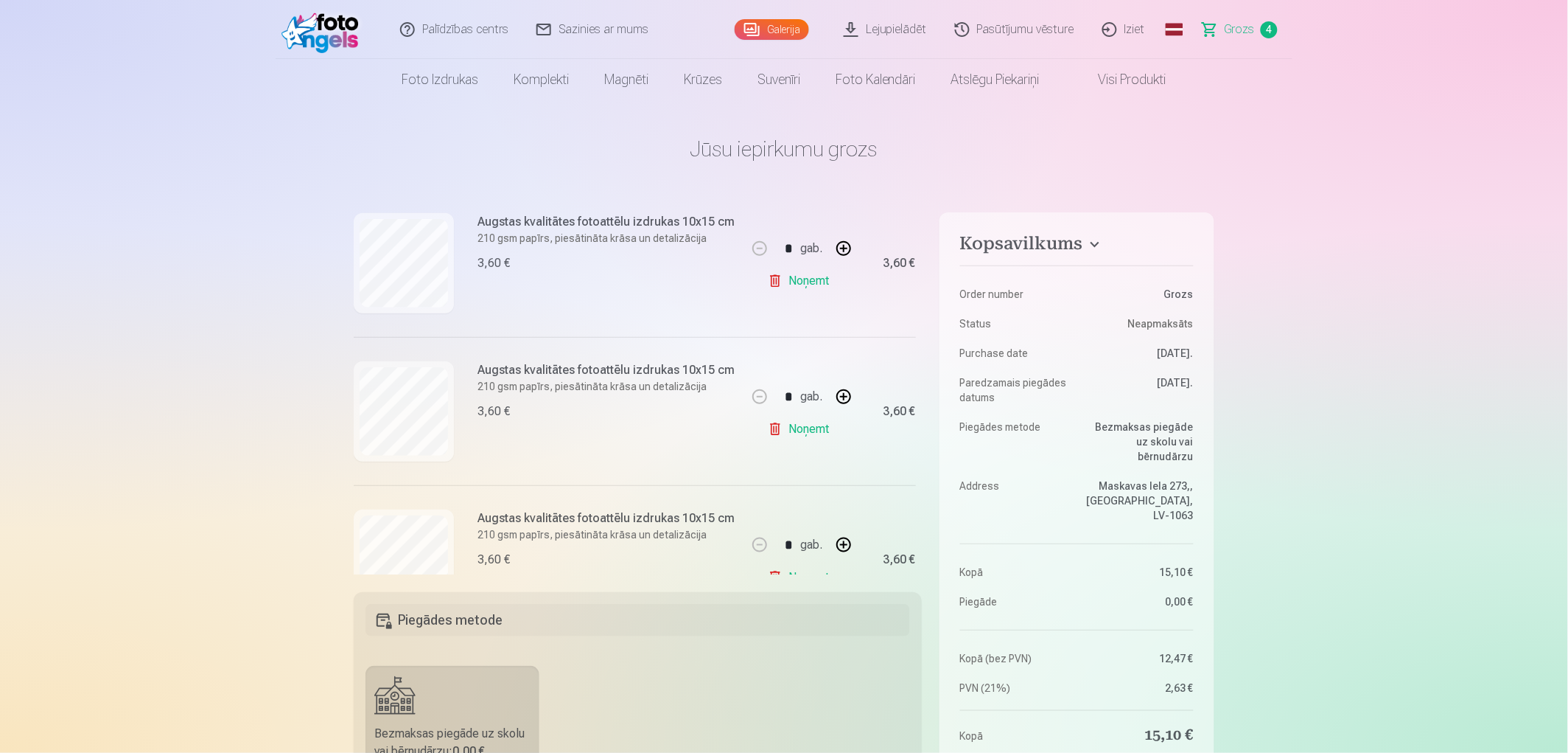
scroll to position [399, 0]
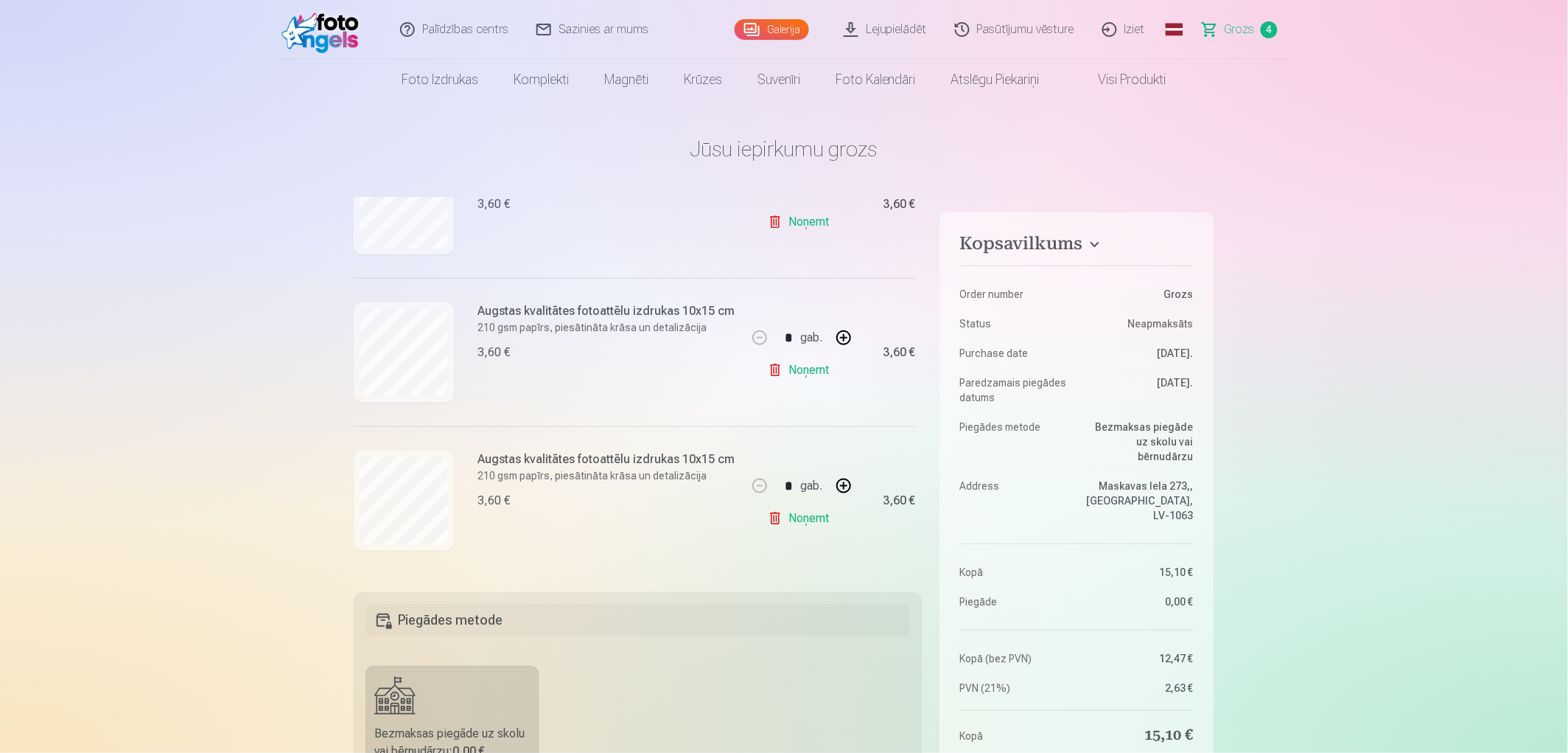
click at [780, 26] on link "Galerija" at bounding box center [772, 30] width 74 height 21
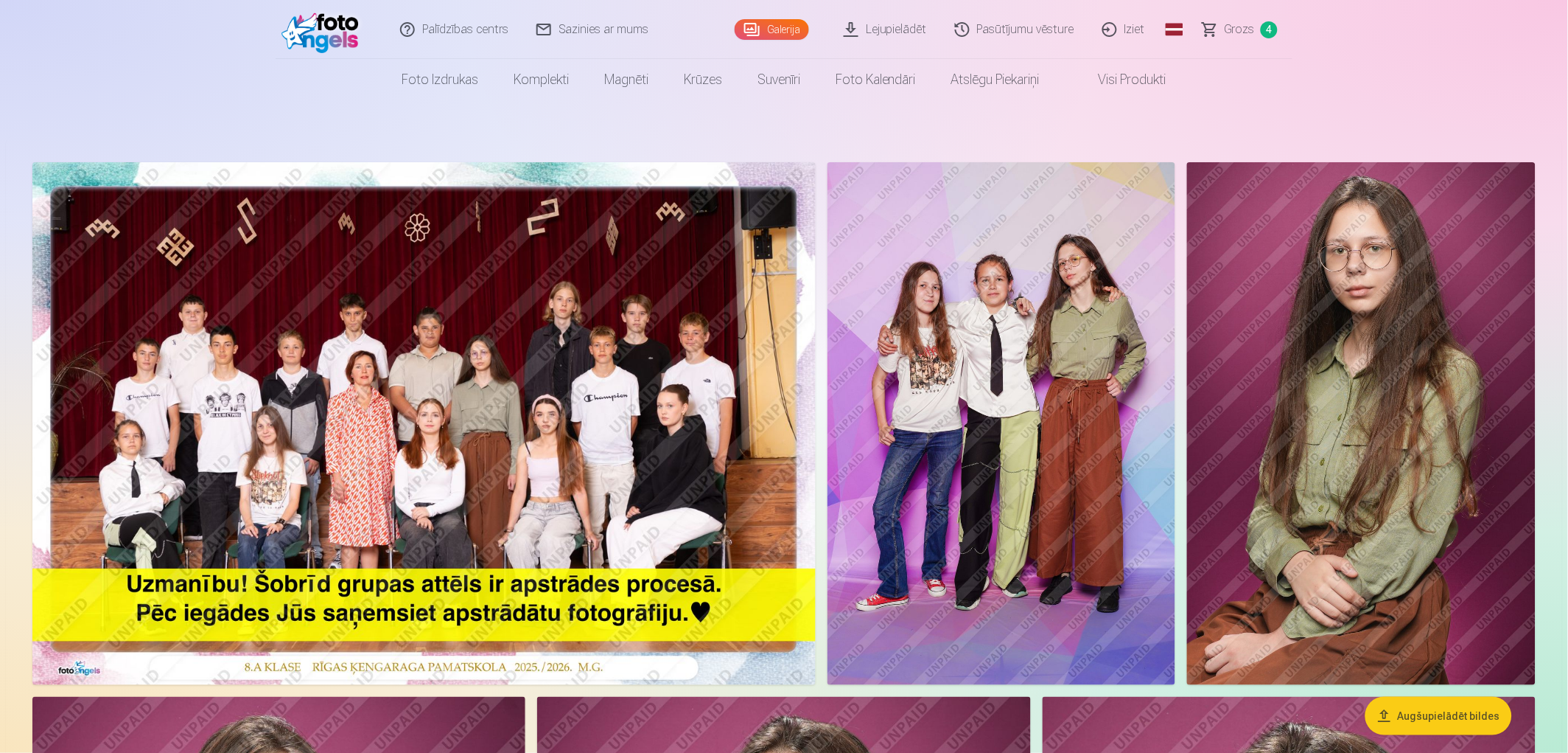
click at [1224, 31] on link "Grozs 4" at bounding box center [1241, 29] width 103 height 59
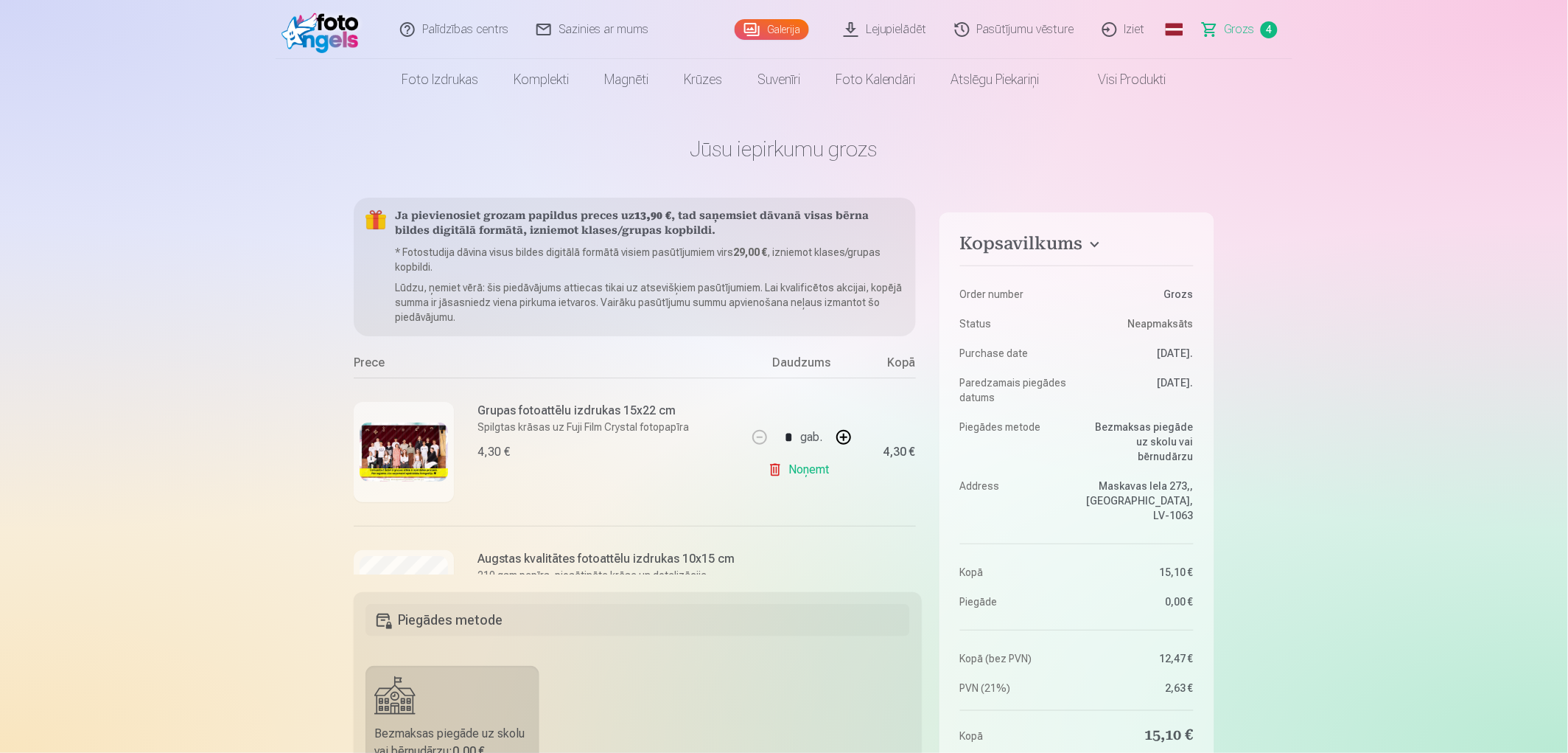
click at [742, 31] on link "Galerija" at bounding box center [772, 30] width 74 height 21
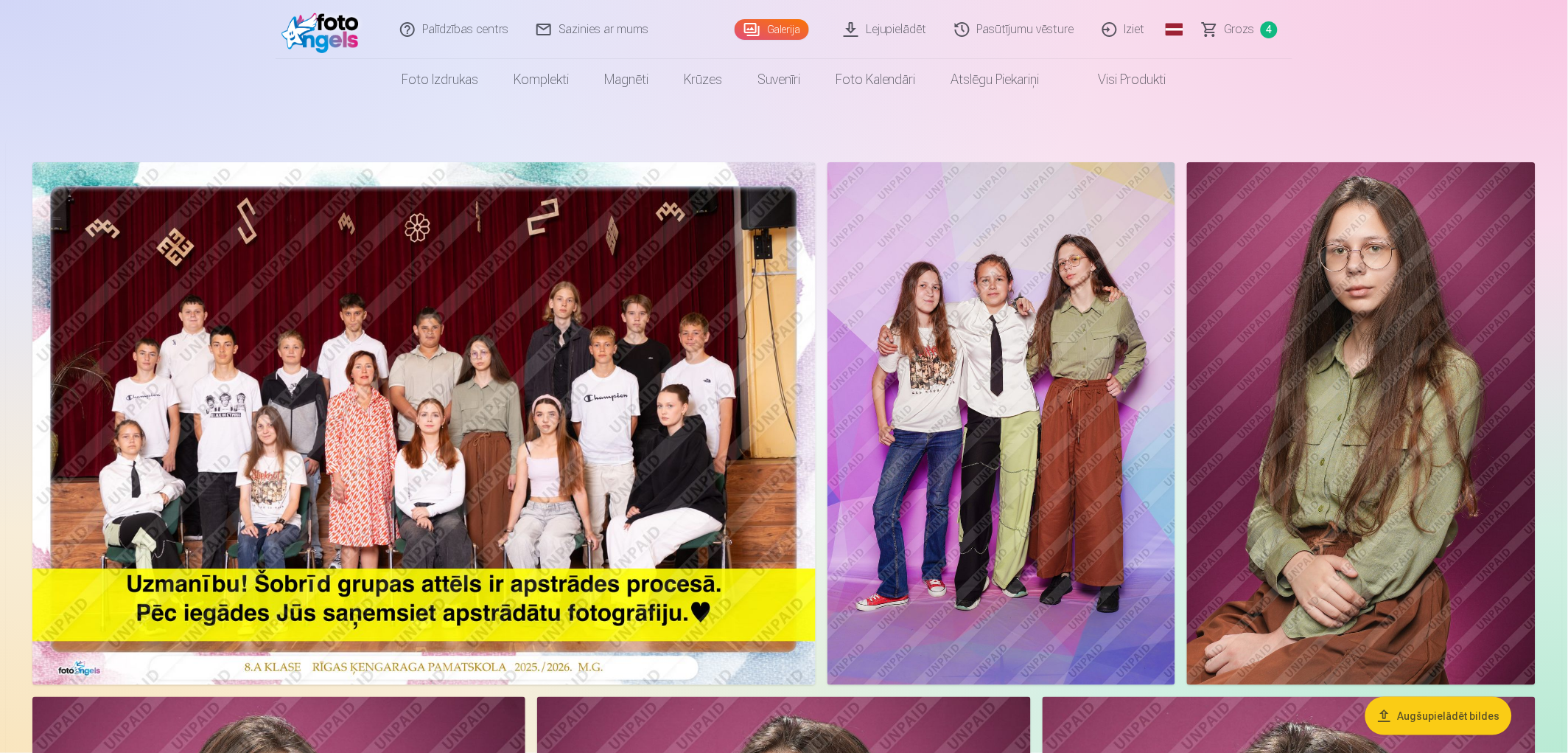
click at [1076, 33] on link "Pasūtījumu vēsture" at bounding box center [1015, 29] width 147 height 59
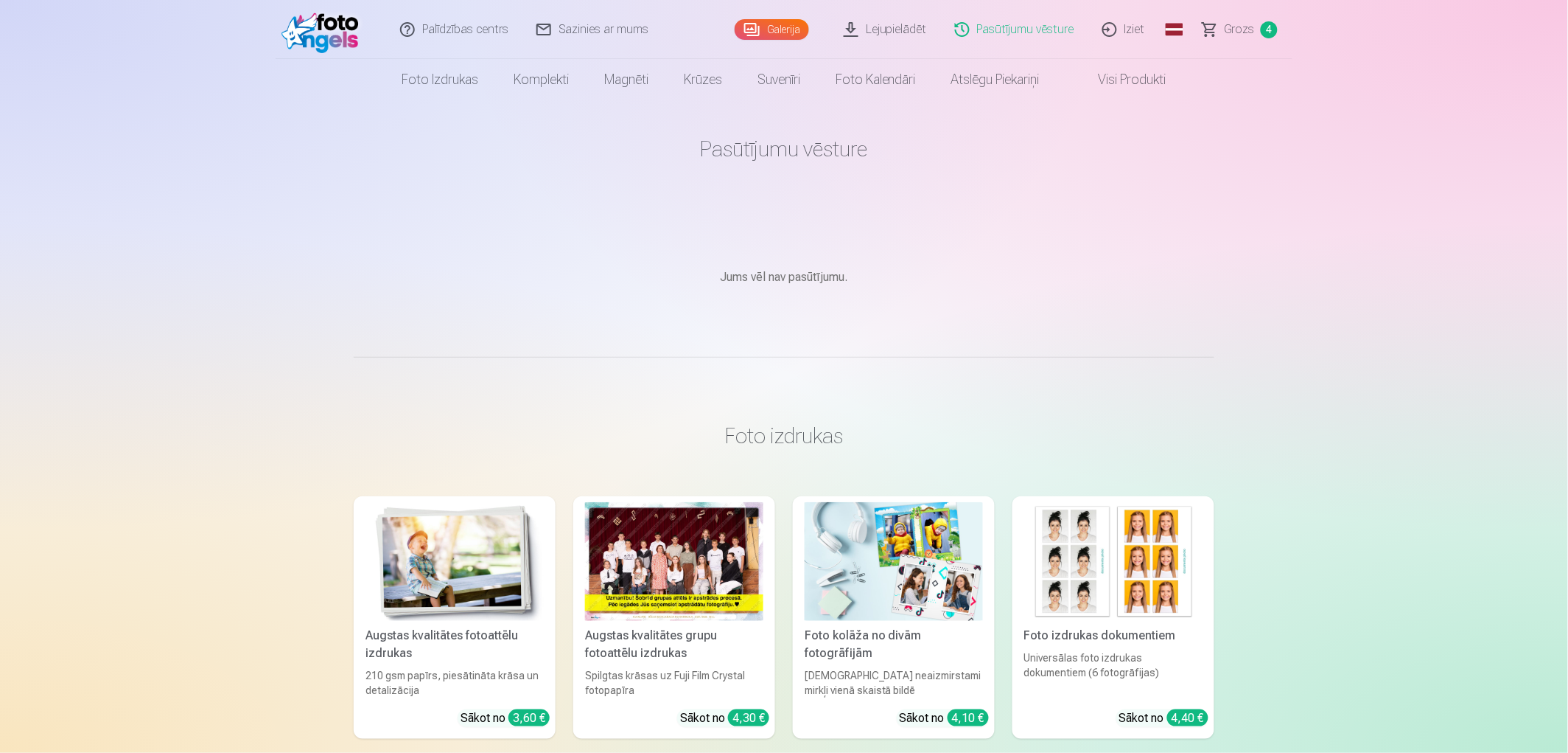
click at [774, 27] on link "Galerija" at bounding box center [772, 30] width 74 height 21
